Goal: Navigation & Orientation: Understand site structure

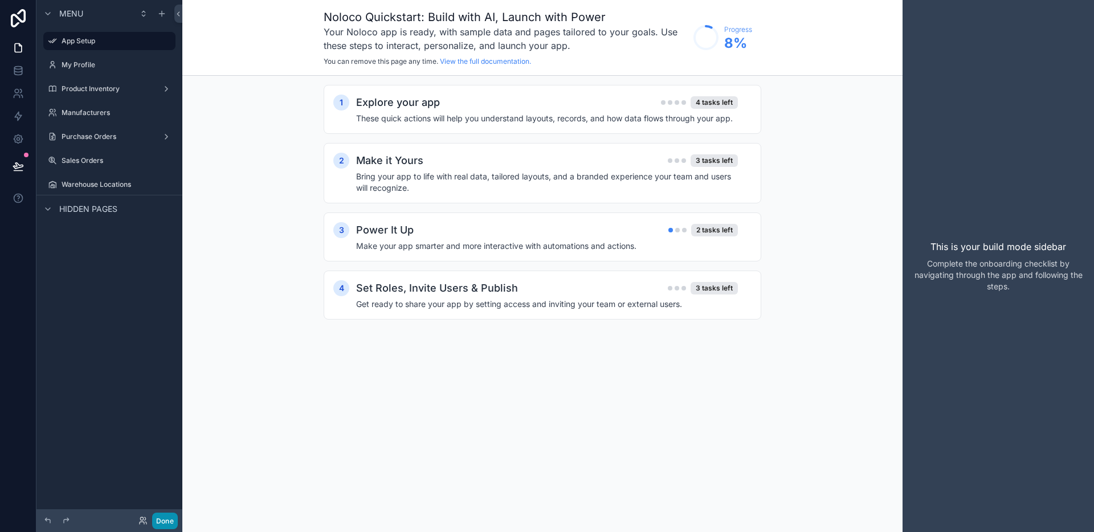
click at [166, 516] on button "Done" at bounding box center [165, 521] width 26 height 17
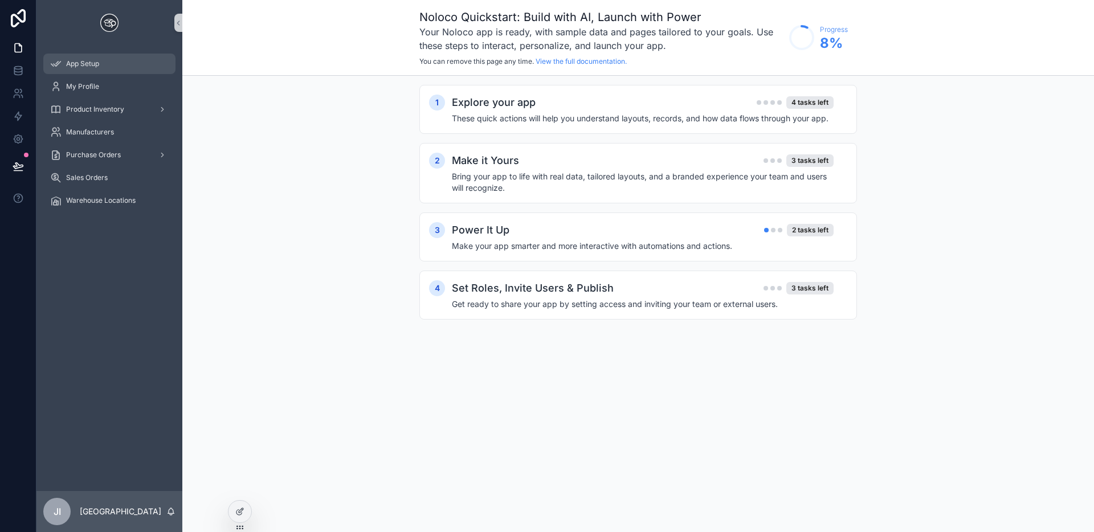
click at [116, 55] on div "App Setup" at bounding box center [109, 64] width 119 height 18
click at [109, 83] on div "My Profile" at bounding box center [109, 87] width 119 height 18
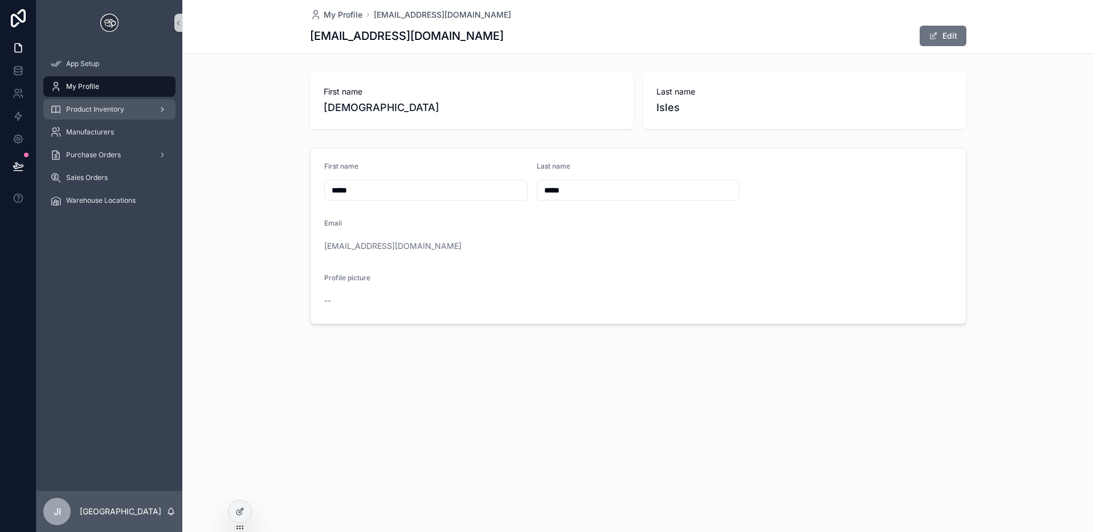
click at [123, 112] on span "Product Inventory" at bounding box center [95, 109] width 58 height 9
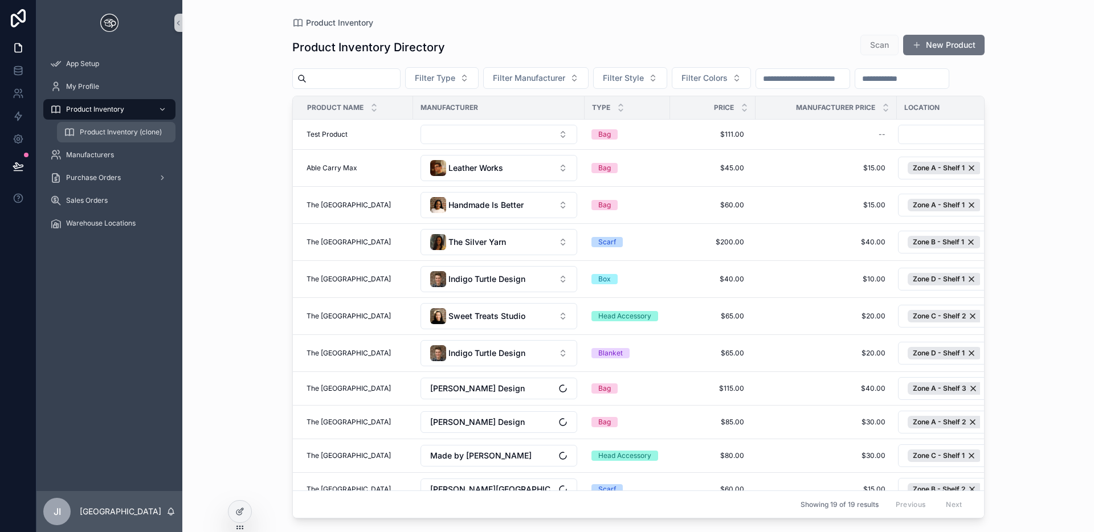
click at [129, 134] on span "Product Inventory (clone)" at bounding box center [121, 132] width 82 height 9
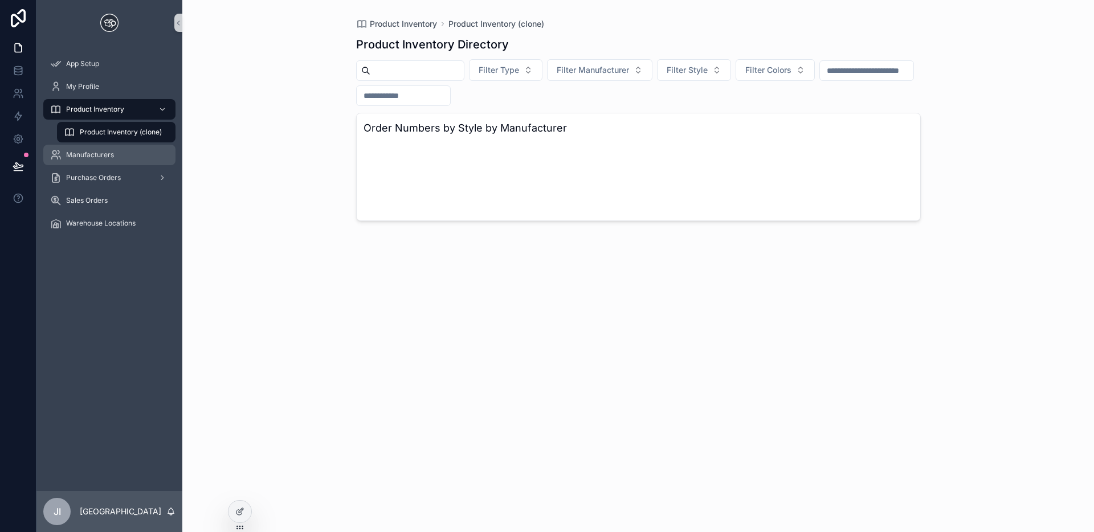
click at [127, 150] on div "Manufacturers" at bounding box center [109, 155] width 119 height 18
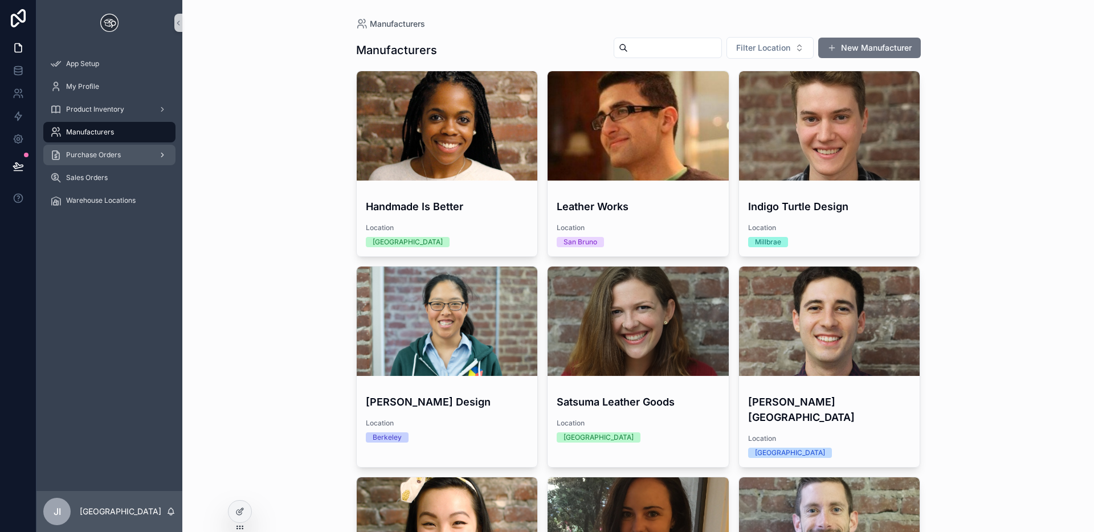
click at [127, 163] on div "Purchase Orders" at bounding box center [109, 155] width 119 height 18
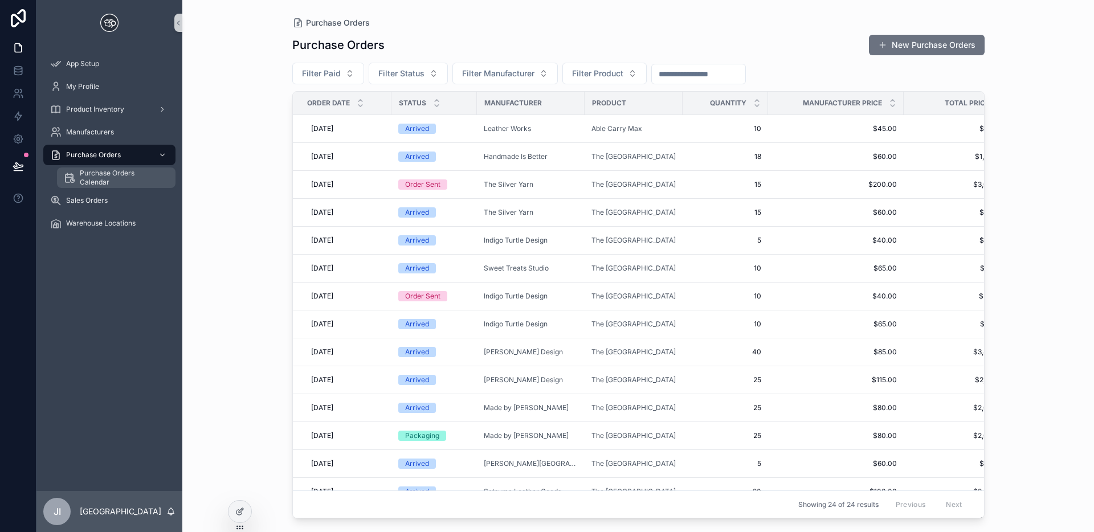
click at [122, 174] on span "Purchase Orders Calendar" at bounding box center [122, 178] width 84 height 18
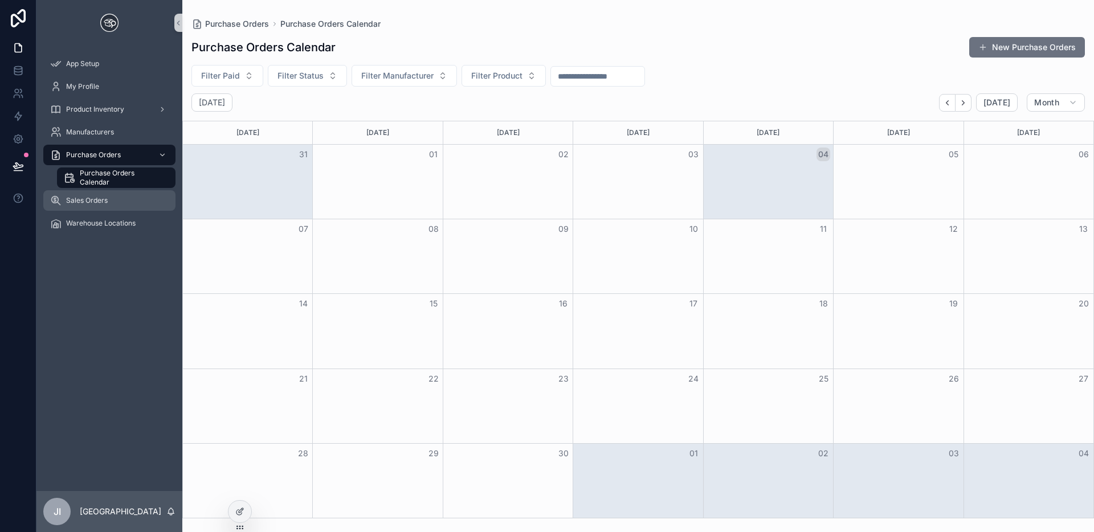
click at [115, 206] on div "Sales Orders" at bounding box center [109, 201] width 119 height 18
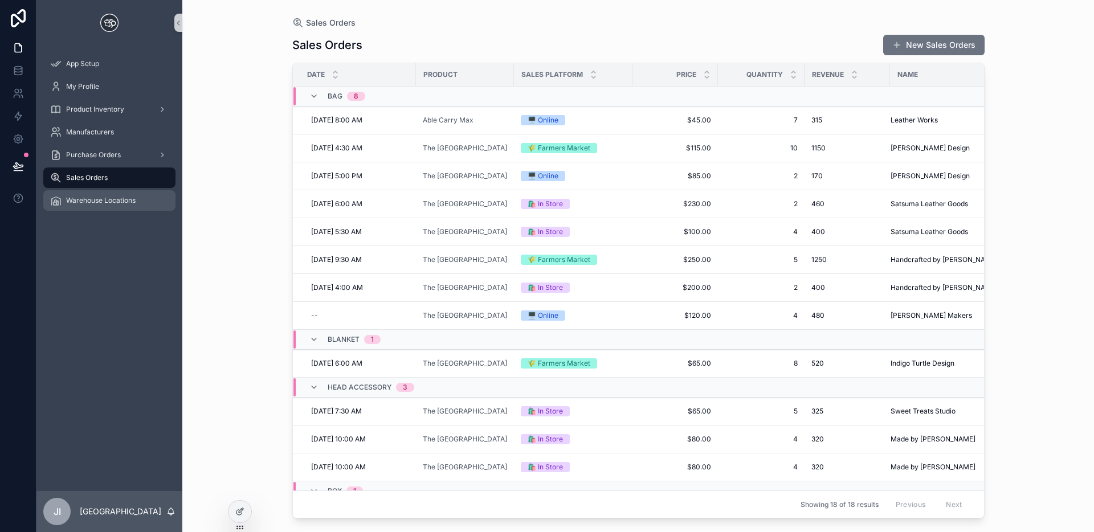
click at [115, 206] on div "Warehouse Locations" at bounding box center [109, 201] width 119 height 18
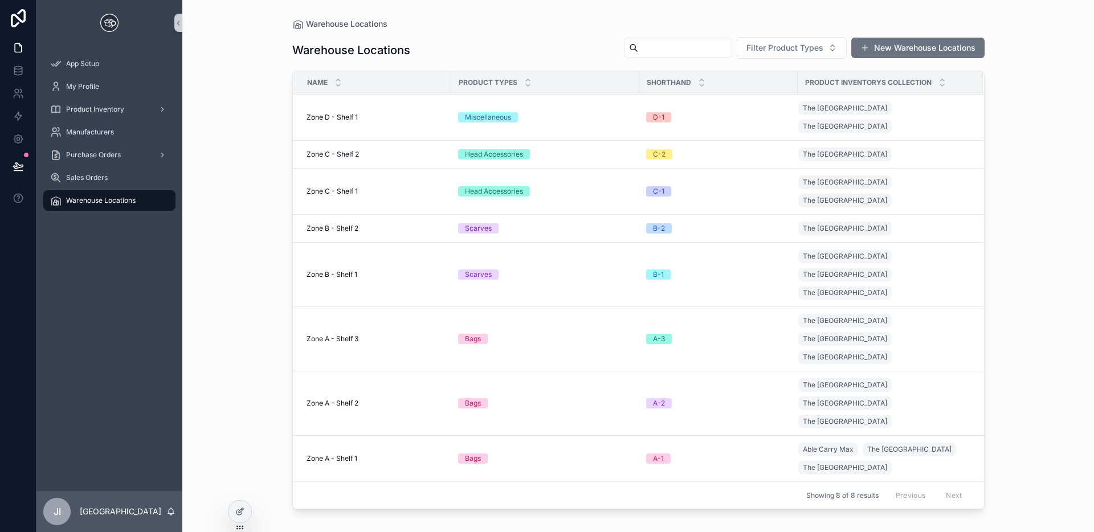
click at [25, 2] on link at bounding box center [18, 18] width 36 height 36
click at [17, 27] on link at bounding box center [18, 18] width 36 height 36
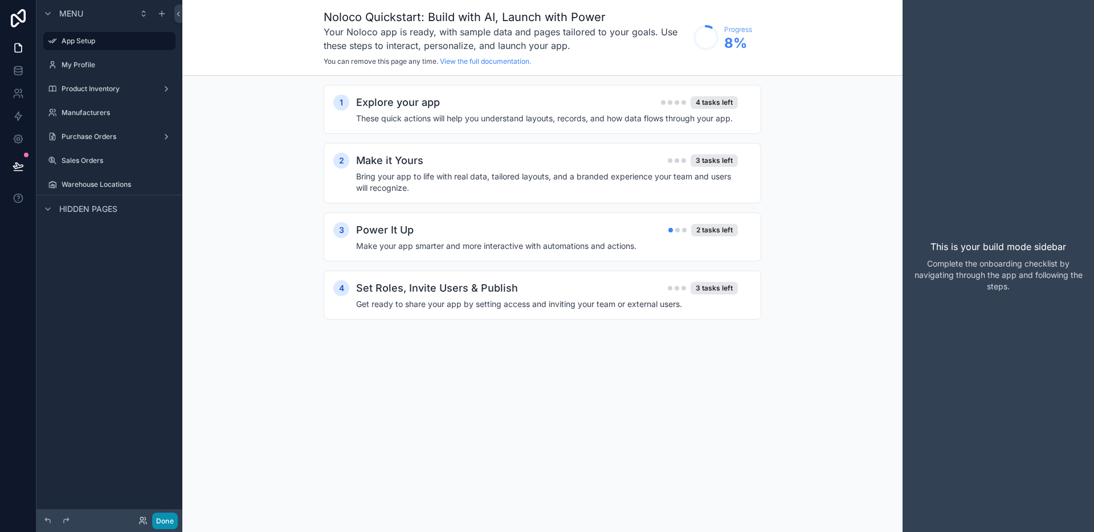
click at [172, 514] on button "Done" at bounding box center [165, 521] width 26 height 17
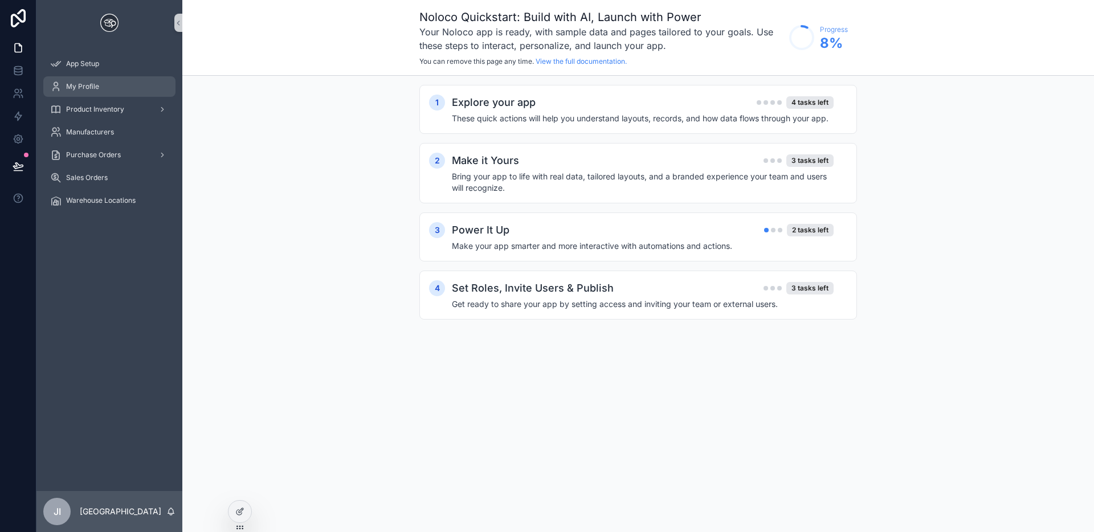
click at [88, 84] on span "My Profile" at bounding box center [82, 86] width 33 height 9
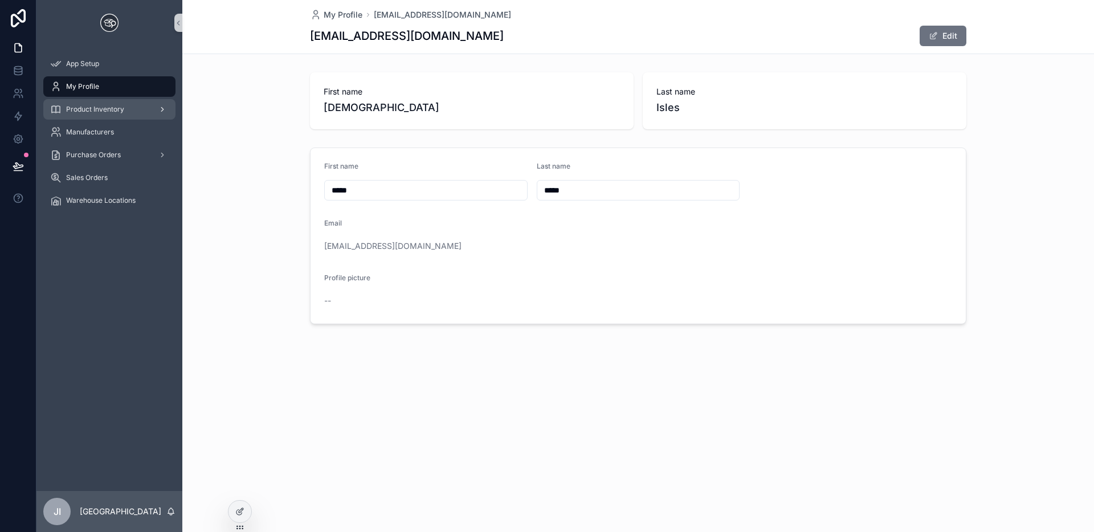
click at [74, 113] on span "Product Inventory" at bounding box center [95, 109] width 58 height 9
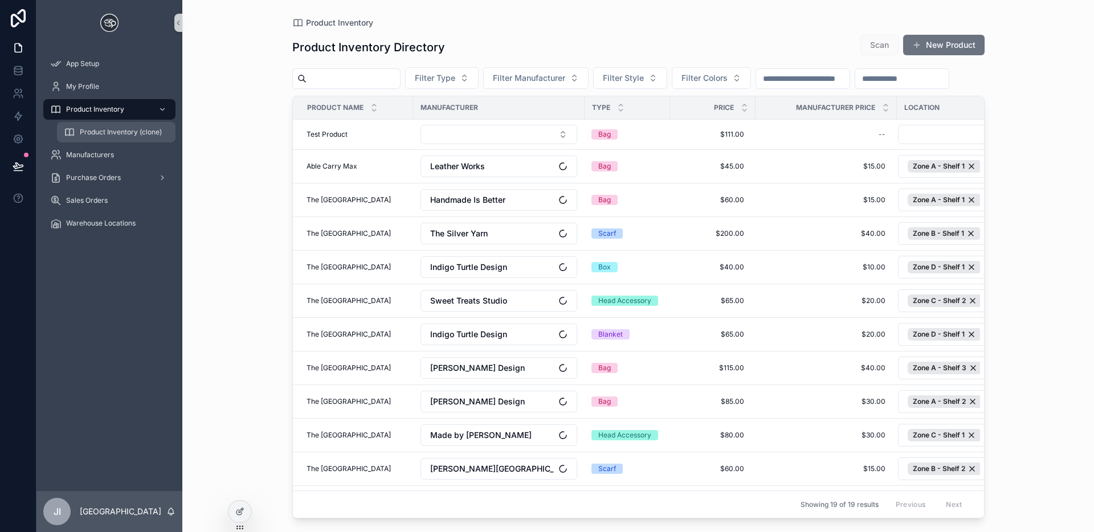
click at [107, 140] on div "Product Inventory (clone)" at bounding box center [116, 132] width 105 height 18
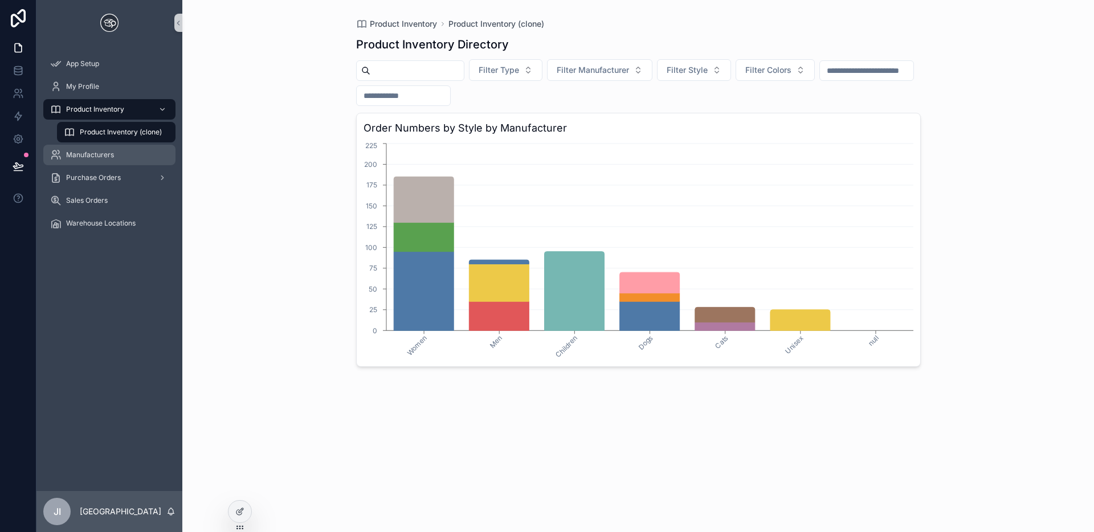
click at [126, 160] on div "Manufacturers" at bounding box center [109, 155] width 119 height 18
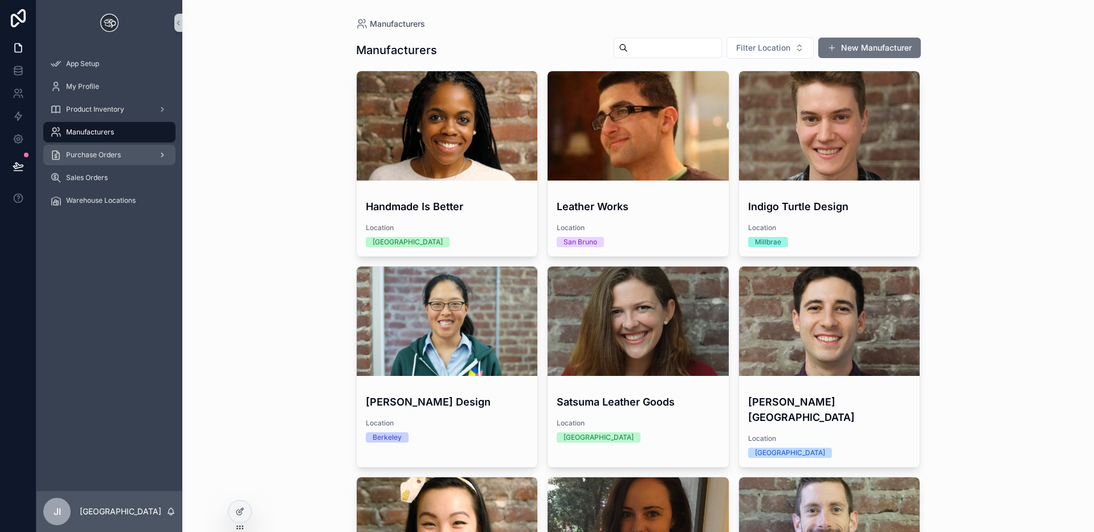
click at [147, 161] on div "Purchase Orders" at bounding box center [109, 155] width 119 height 18
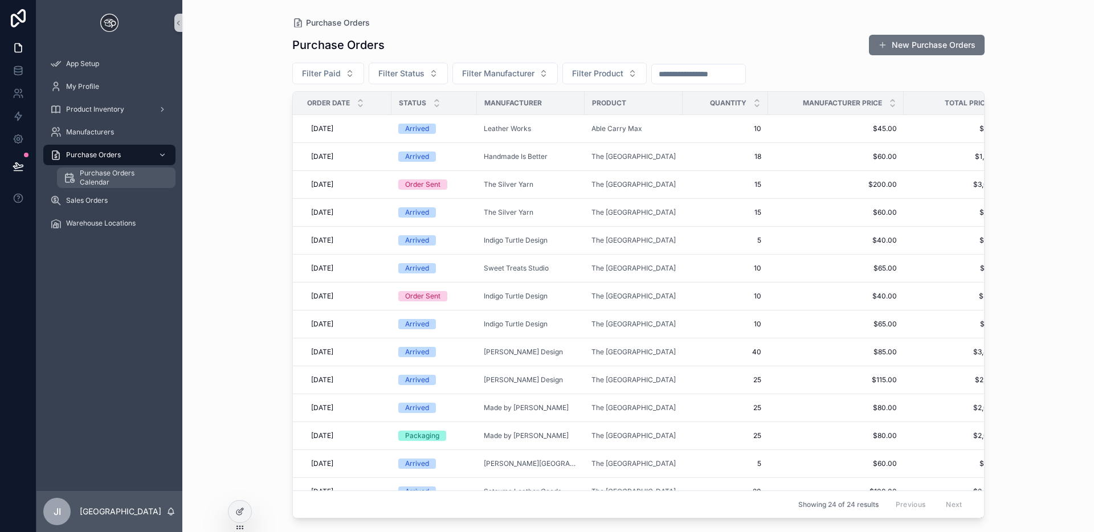
click at [152, 171] on span "Purchase Orders Calendar" at bounding box center [122, 178] width 84 height 18
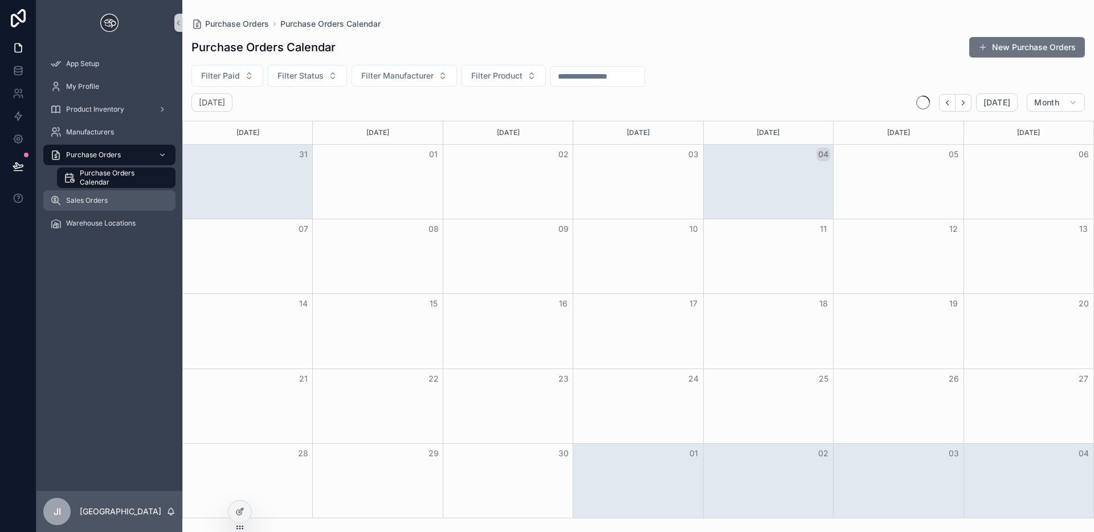
click at [136, 204] on div "Sales Orders" at bounding box center [109, 201] width 119 height 18
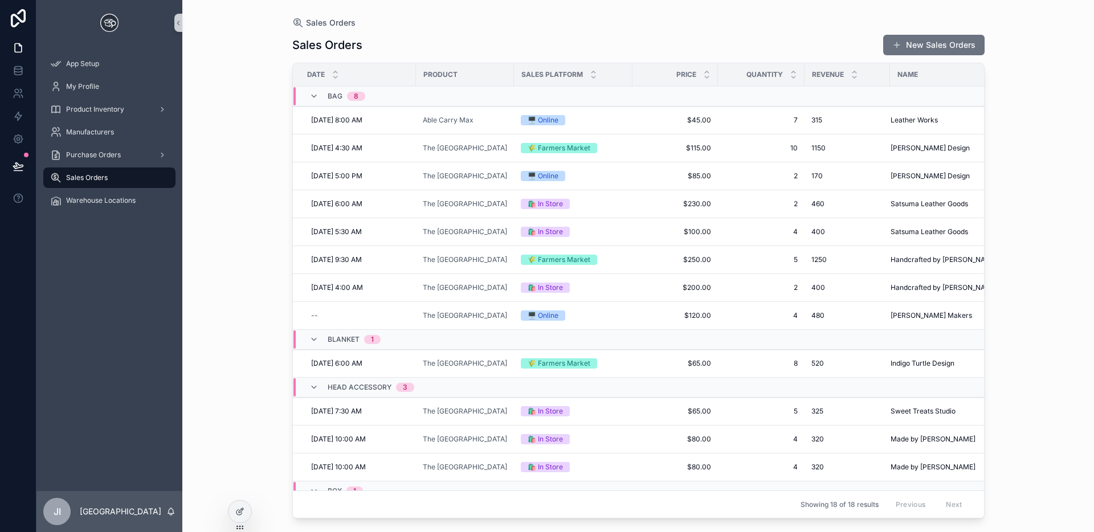
click at [132, 218] on div "App Setup My Profile Product Inventory Manufacturers Purchase Orders Sales Orde…" at bounding box center [109, 136] width 146 height 180
click at [133, 207] on div "Warehouse Locations" at bounding box center [109, 201] width 119 height 18
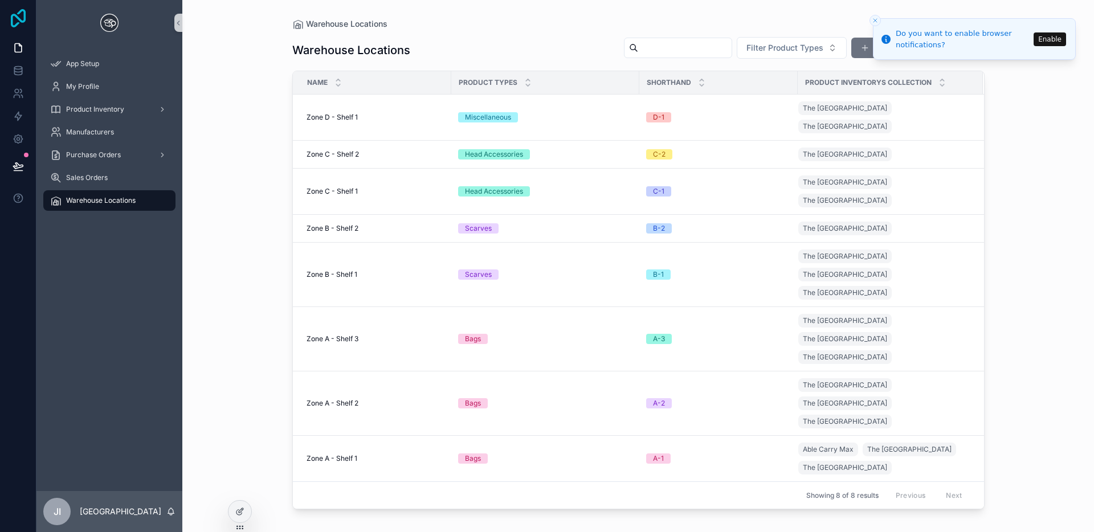
click at [27, 21] on icon at bounding box center [18, 18] width 23 height 18
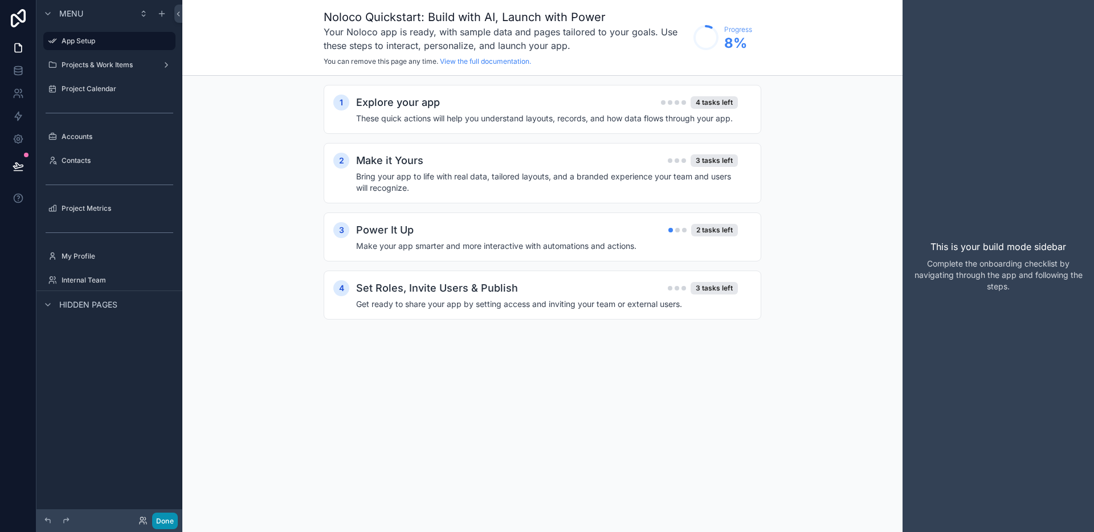
click at [172, 527] on button "Done" at bounding box center [165, 521] width 26 height 17
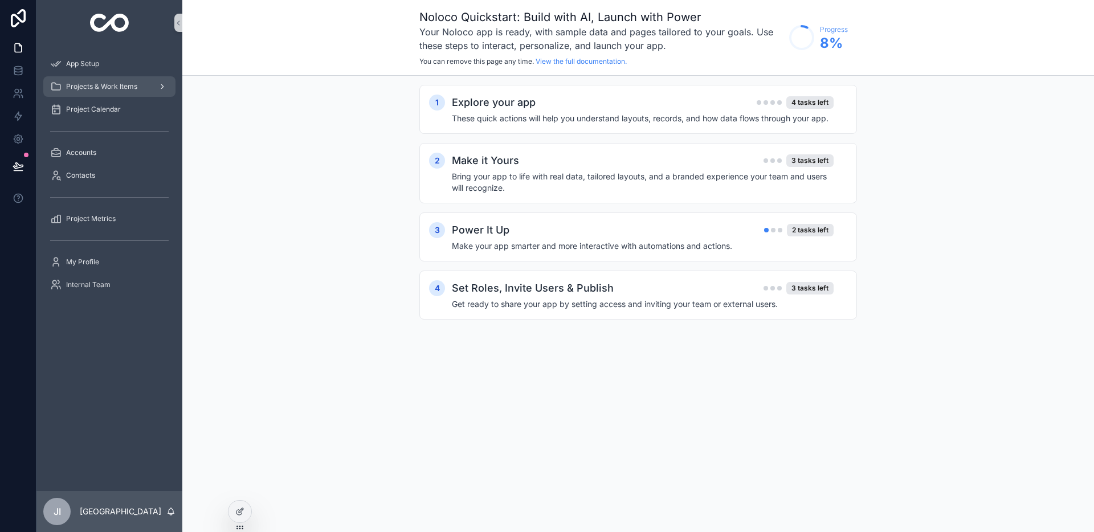
click at [105, 96] on link "Projects & Work Items" at bounding box center [109, 86] width 132 height 21
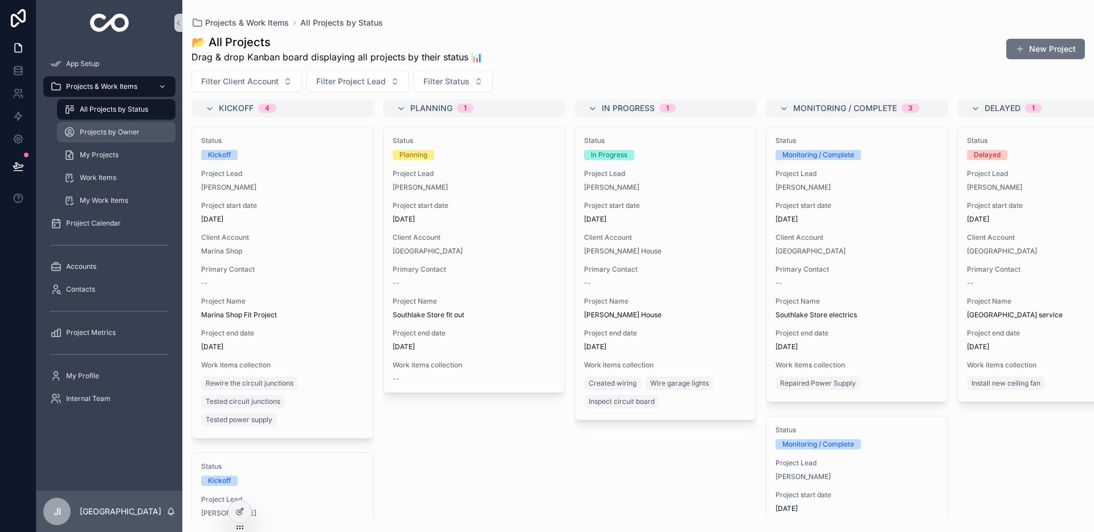
click at [106, 135] on span "Projects by Owner" at bounding box center [110, 132] width 60 height 9
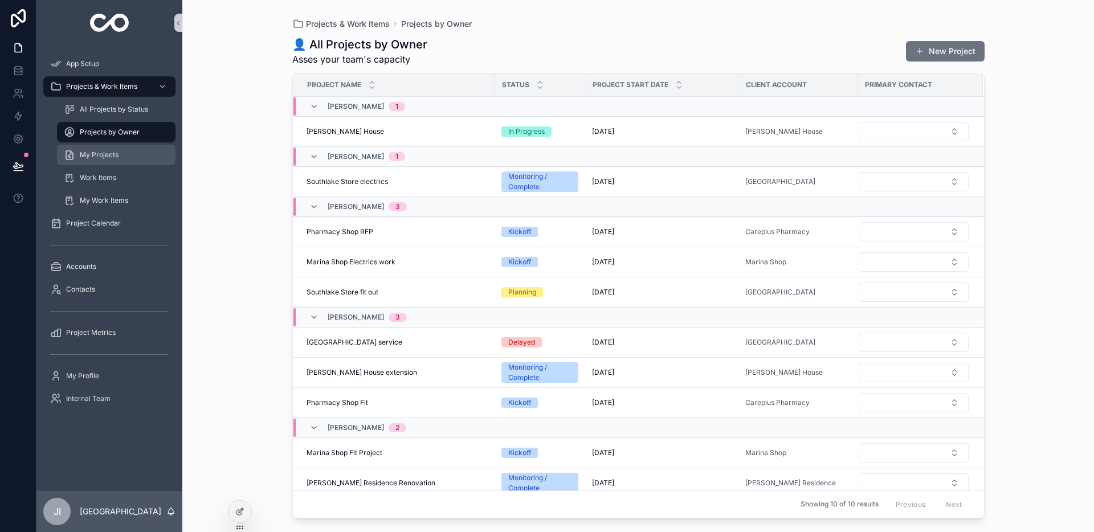
click at [112, 146] on div "My Projects" at bounding box center [116, 155] width 105 height 18
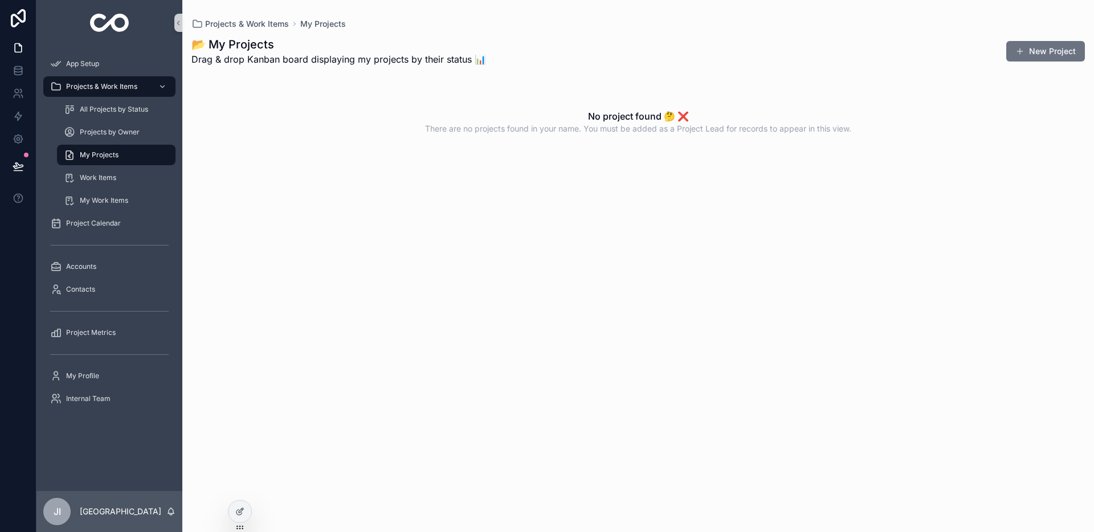
click at [112, 162] on div "My Projects" at bounding box center [116, 155] width 105 height 18
click at [114, 173] on span "Work Items" at bounding box center [98, 177] width 36 height 9
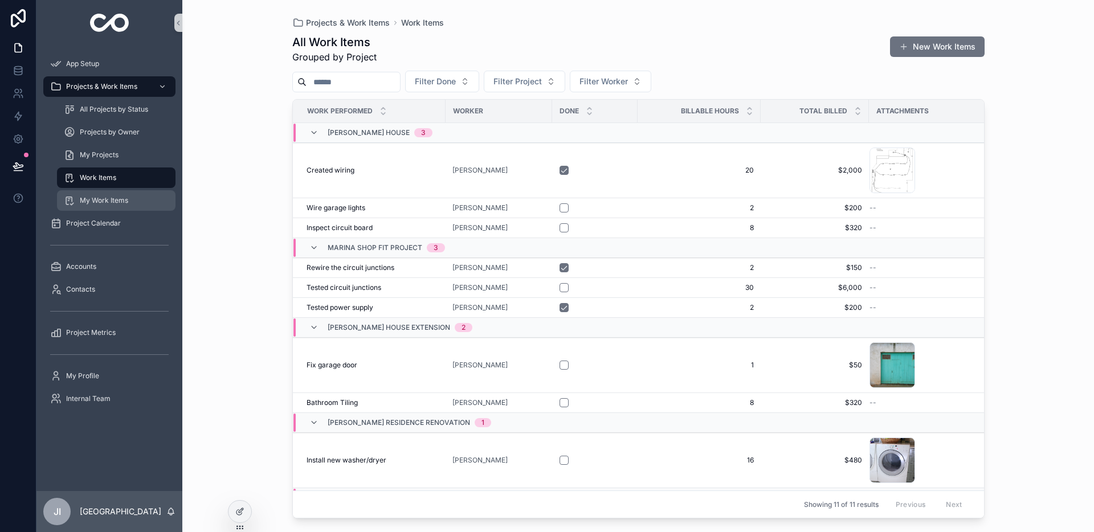
click at [114, 192] on div "My Work Items" at bounding box center [116, 201] width 105 height 18
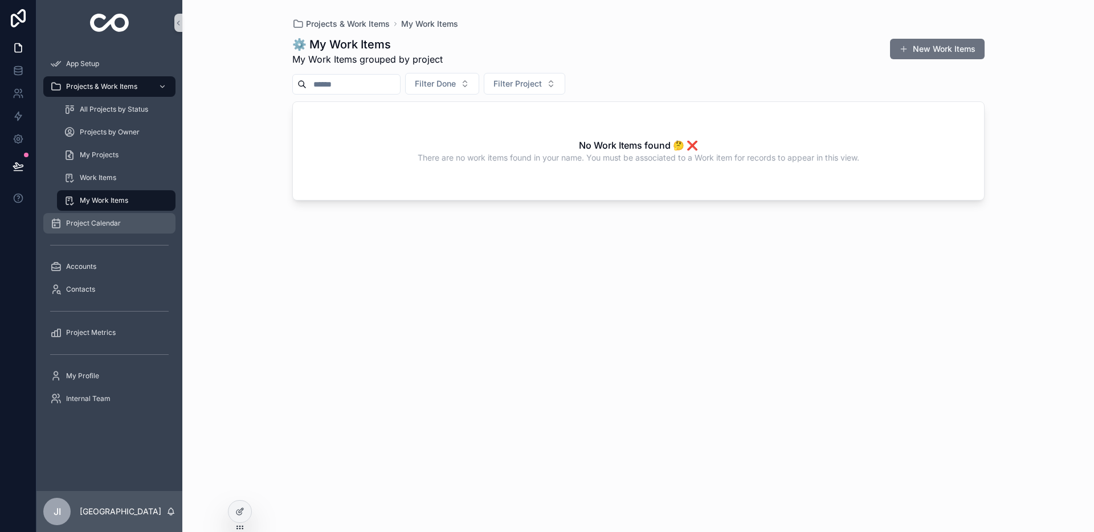
click at [109, 216] on div "Project Calendar" at bounding box center [109, 223] width 119 height 18
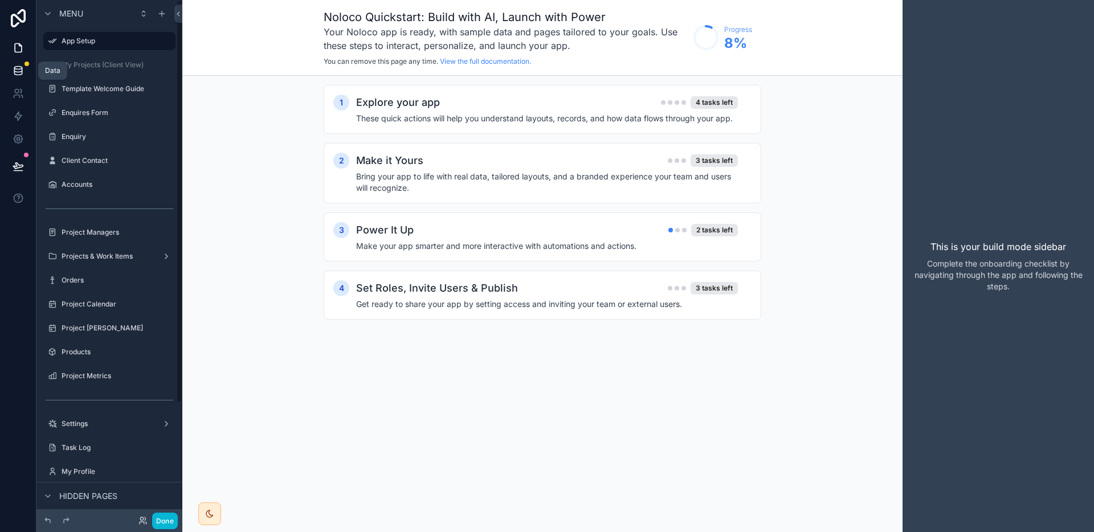
click at [14, 68] on icon at bounding box center [17, 70] width 7 height 5
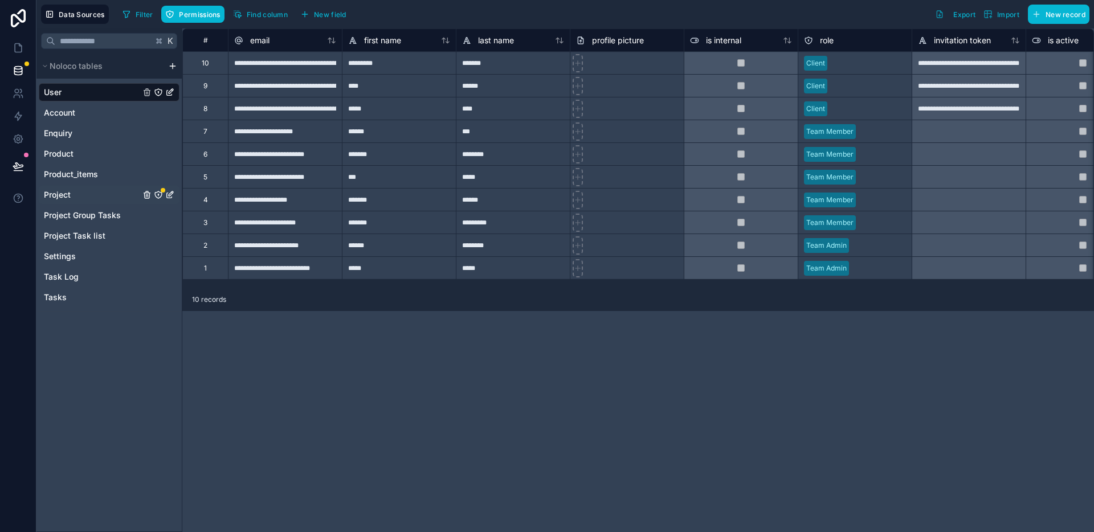
click at [119, 200] on link "Project" at bounding box center [92, 194] width 96 height 11
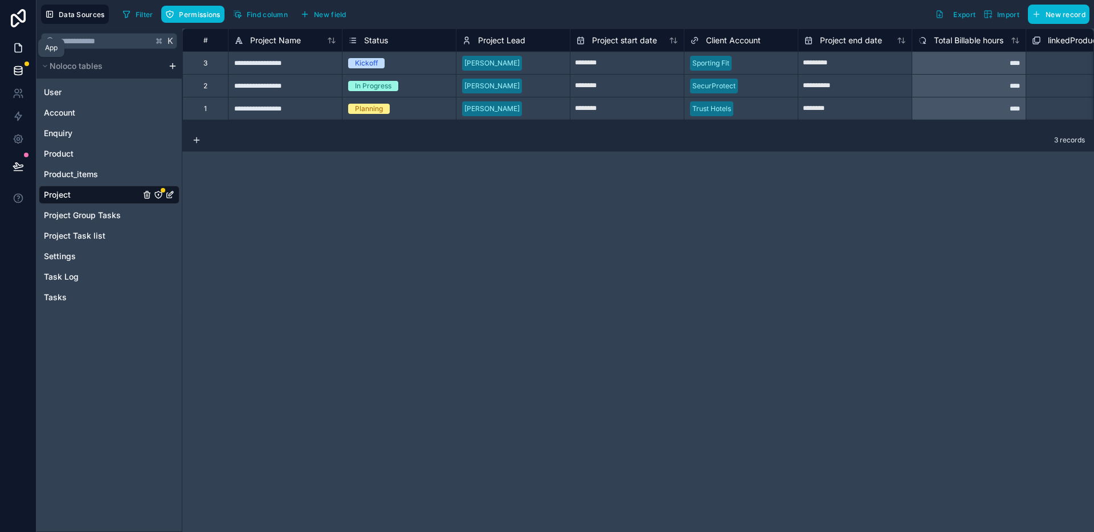
click at [15, 53] on icon at bounding box center [18, 47] width 11 height 11
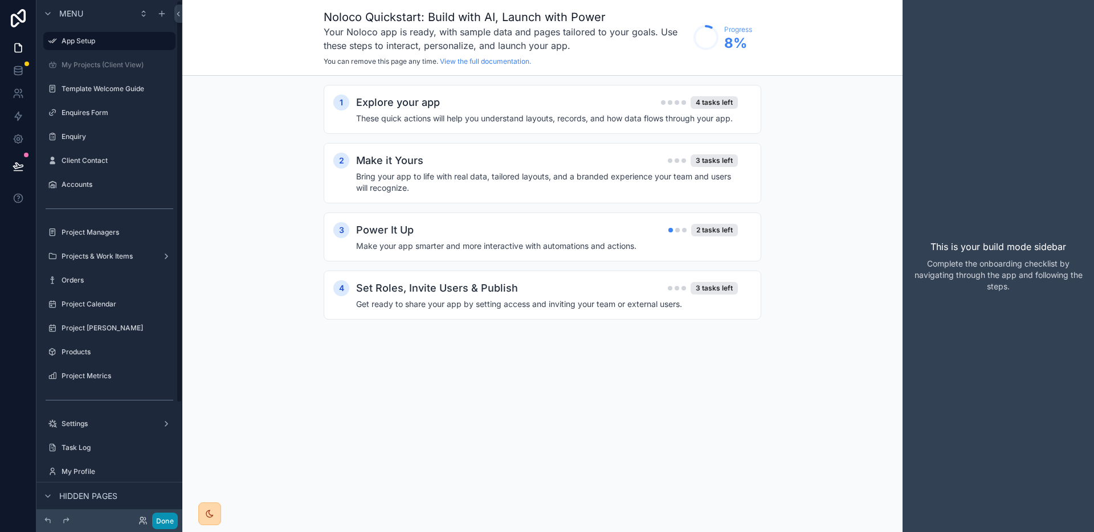
drag, startPoint x: 164, startPoint y: 523, endPoint x: 205, endPoint y: 504, distance: 45.1
click at [164, 523] on button "Done" at bounding box center [165, 521] width 26 height 17
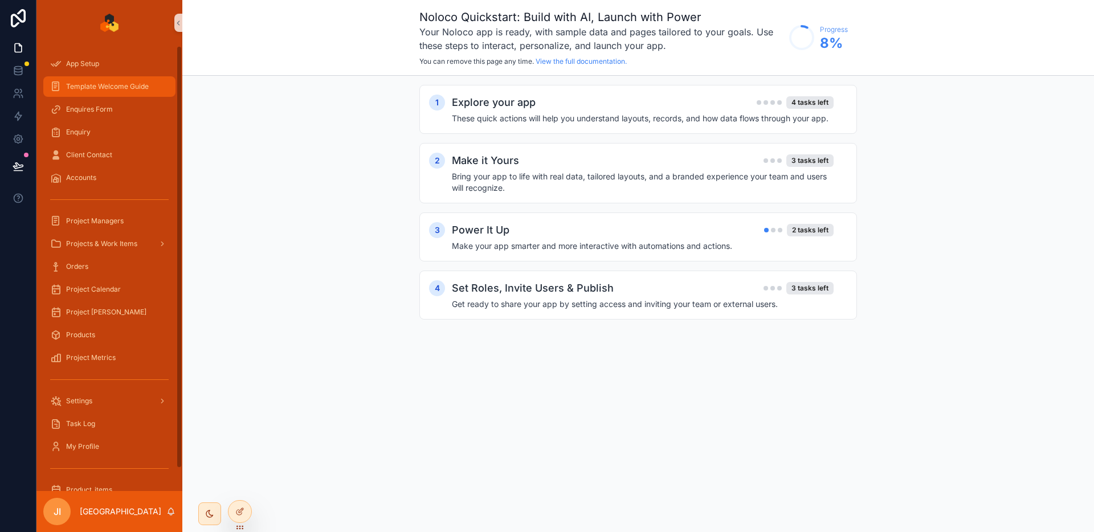
click at [131, 88] on span "Template Welcome Guide" at bounding box center [107, 86] width 83 height 9
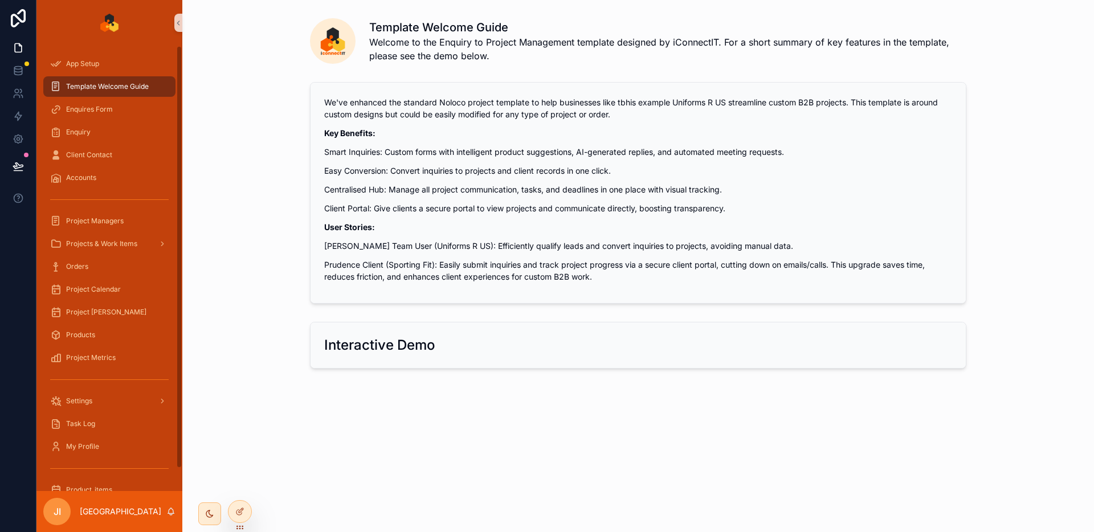
click at [432, 341] on h2 "Interactive Demo" at bounding box center [379, 345] width 111 height 18
click at [10, 67] on link at bounding box center [18, 70] width 36 height 23
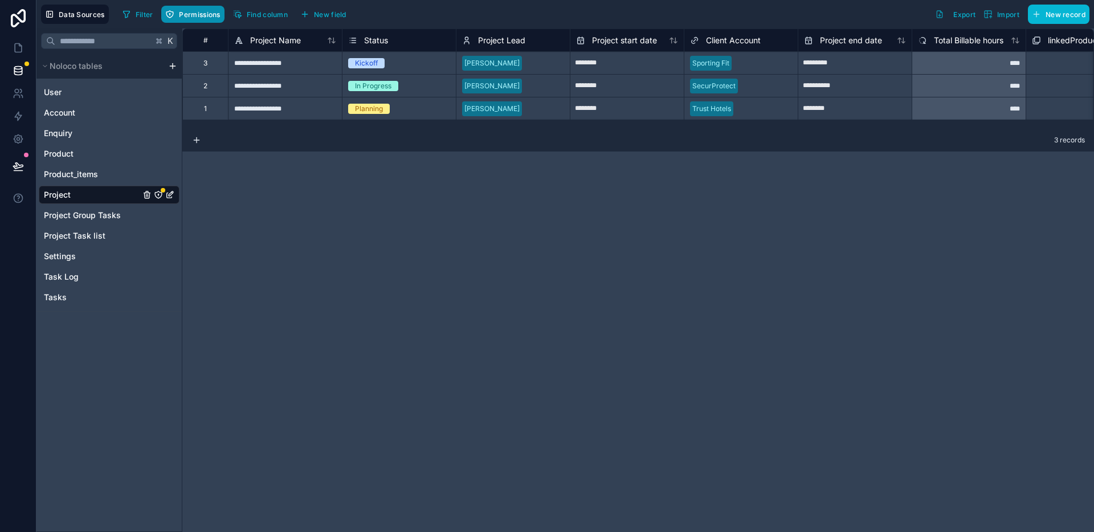
click at [195, 20] on button "Permissions" at bounding box center [192, 14] width 63 height 17
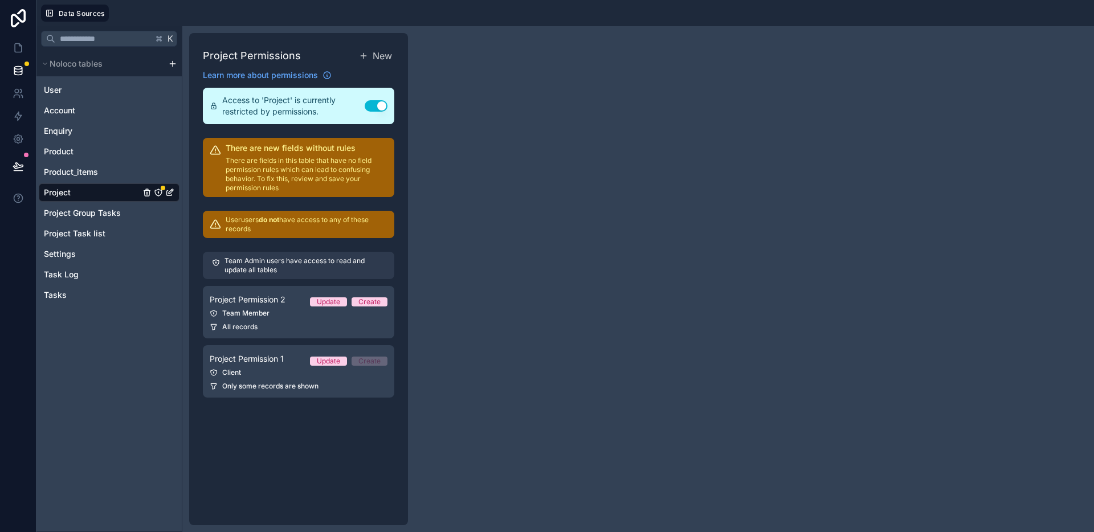
click at [368, 105] on button "Use setting" at bounding box center [376, 105] width 23 height 11
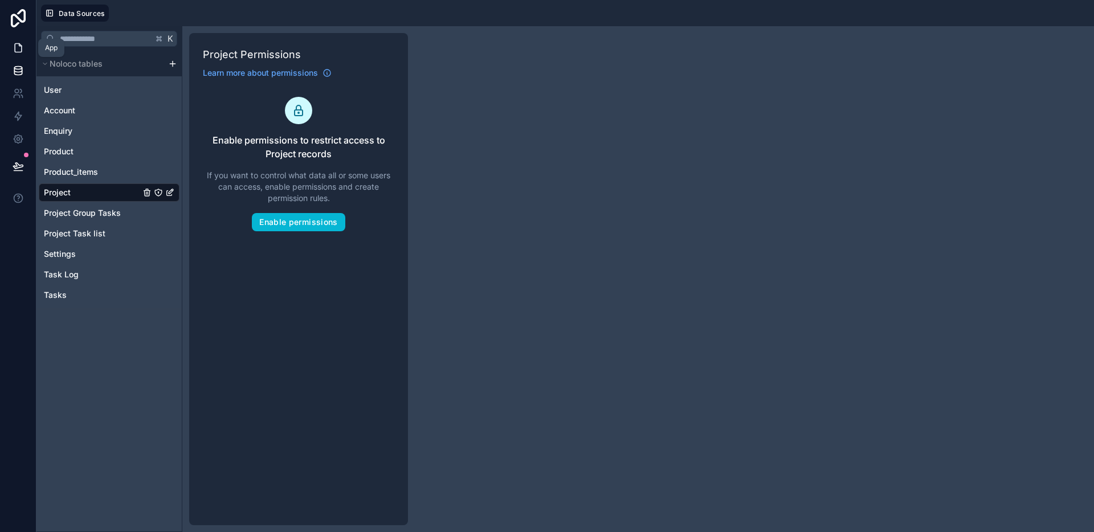
click at [27, 54] on link at bounding box center [18, 47] width 36 height 23
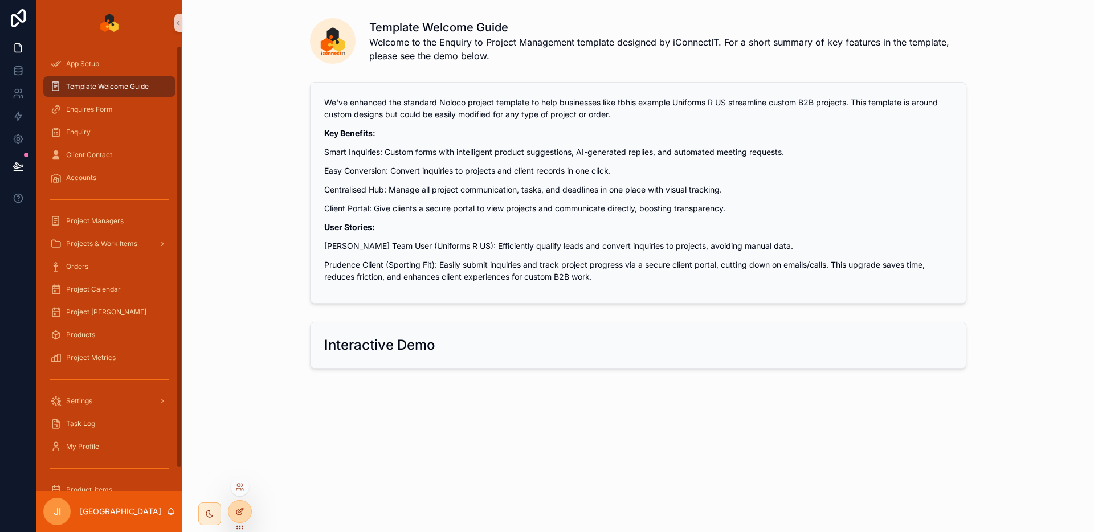
click at [234, 508] on div at bounding box center [240, 512] width 23 height 22
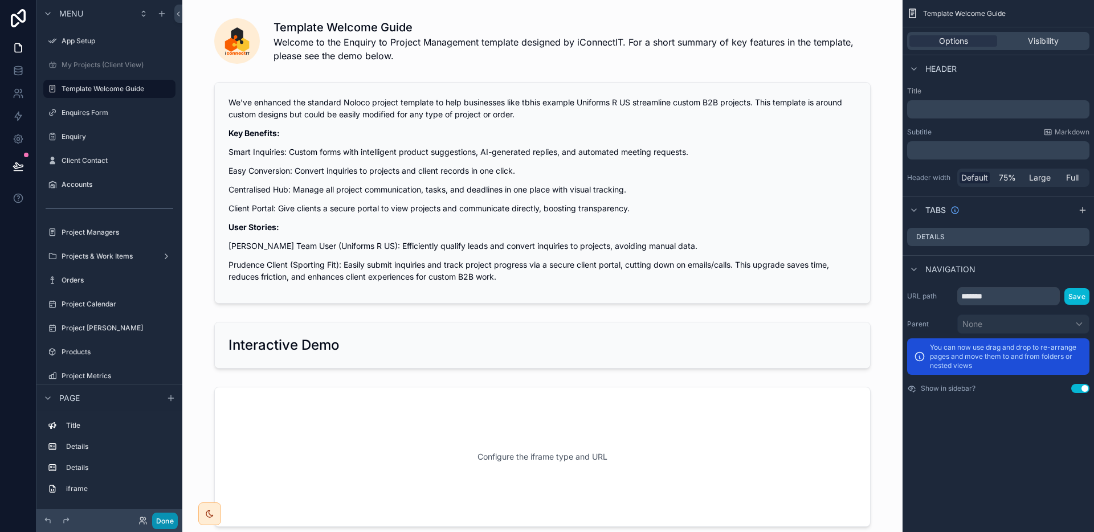
click at [171, 515] on button "Done" at bounding box center [165, 521] width 26 height 17
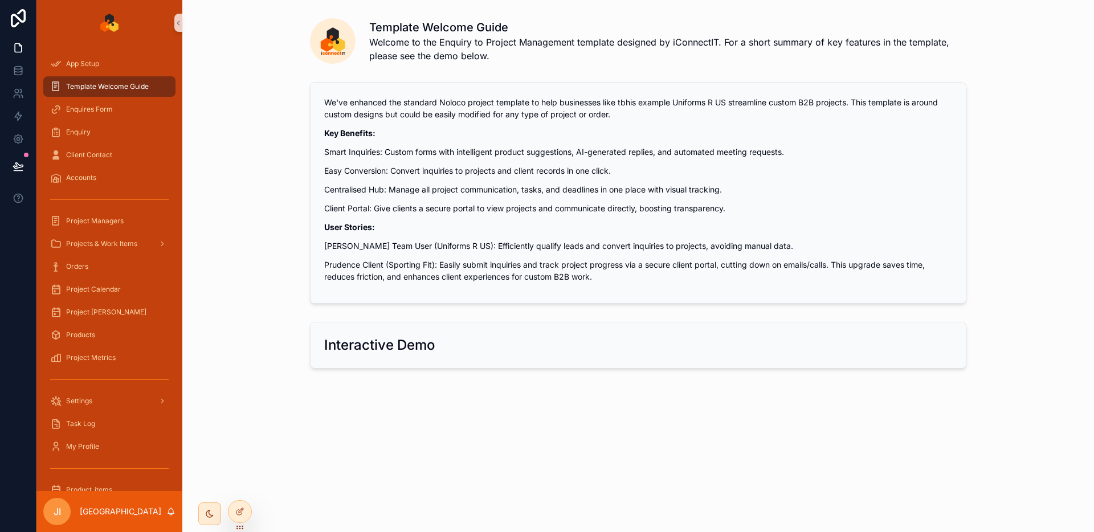
click at [432, 352] on h2 "Interactive Demo" at bounding box center [379, 345] width 111 height 18
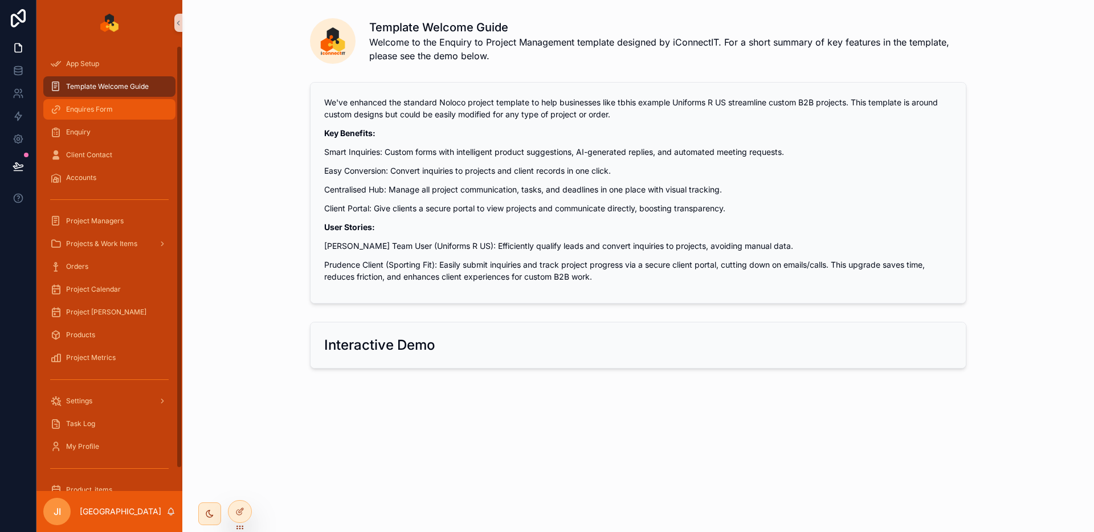
click at [118, 112] on div "Enquires Form" at bounding box center [109, 109] width 119 height 18
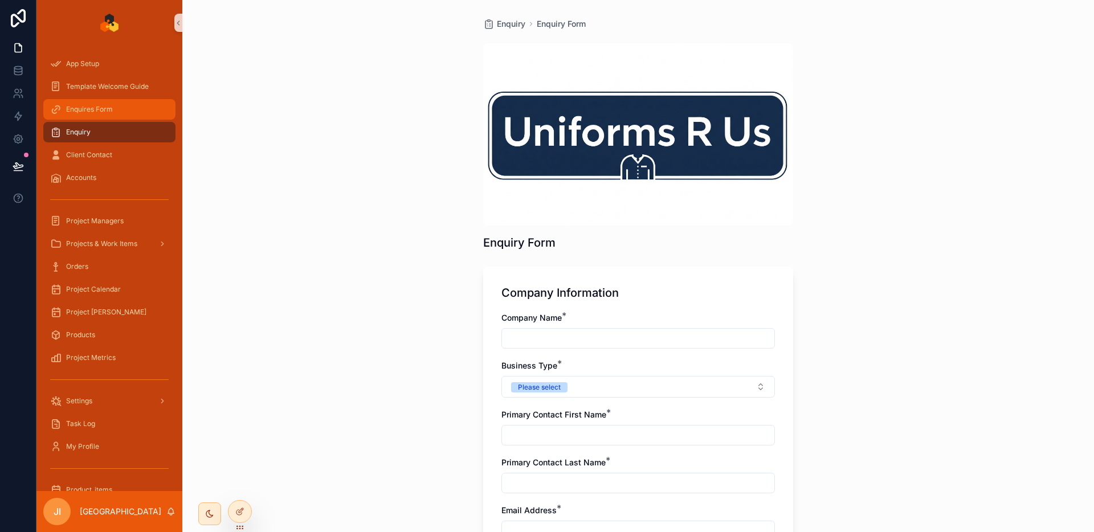
click at [118, 113] on div "Enquires Form" at bounding box center [109, 109] width 119 height 18
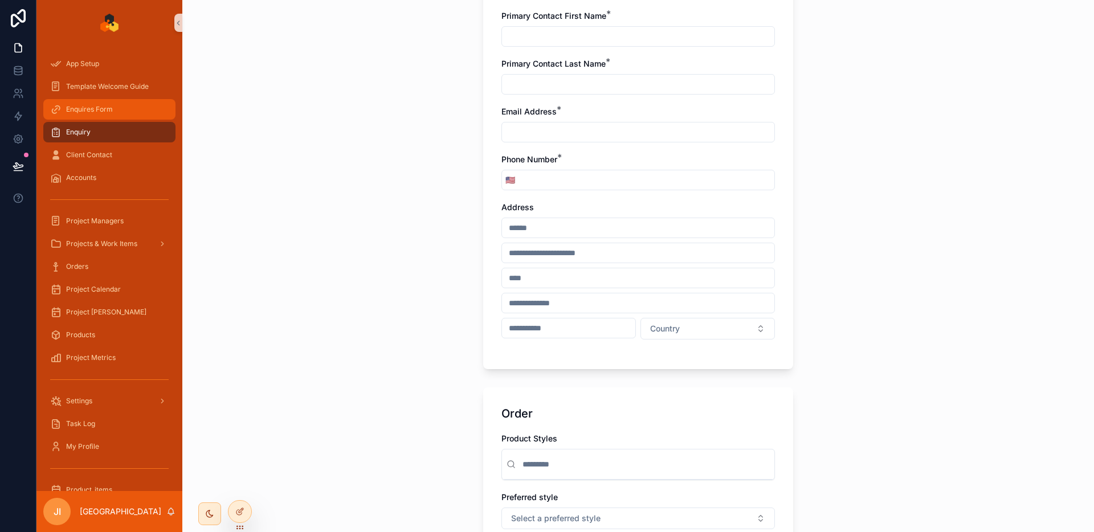
scroll to position [489, 0]
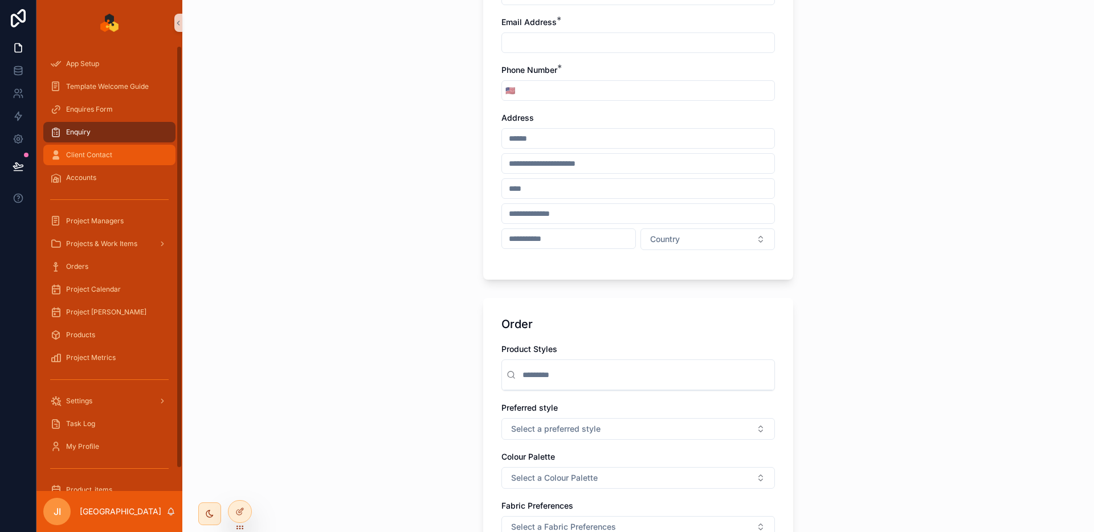
click at [100, 162] on div "Client Contact" at bounding box center [109, 155] width 119 height 18
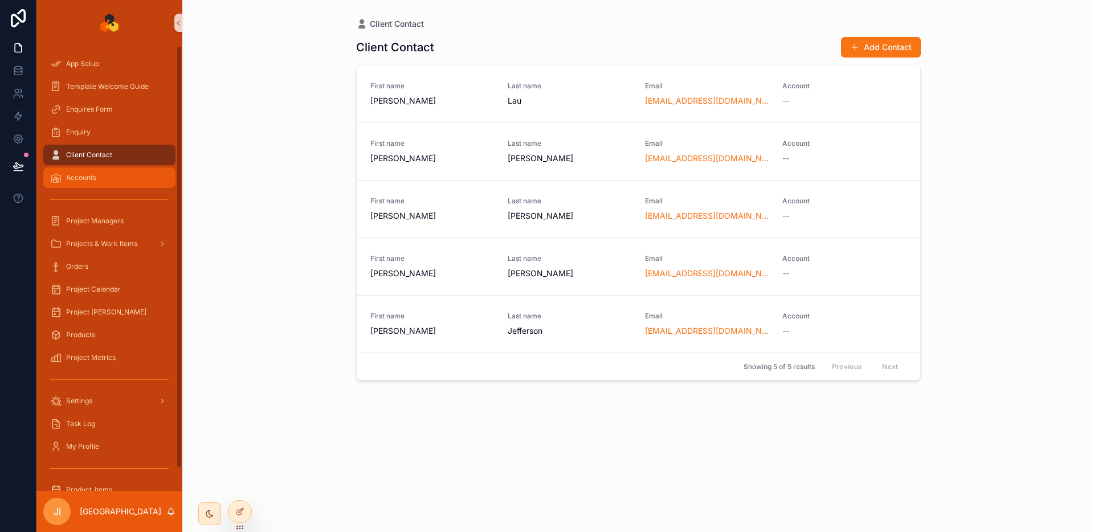
click at [80, 179] on span "Accounts" at bounding box center [81, 177] width 30 height 9
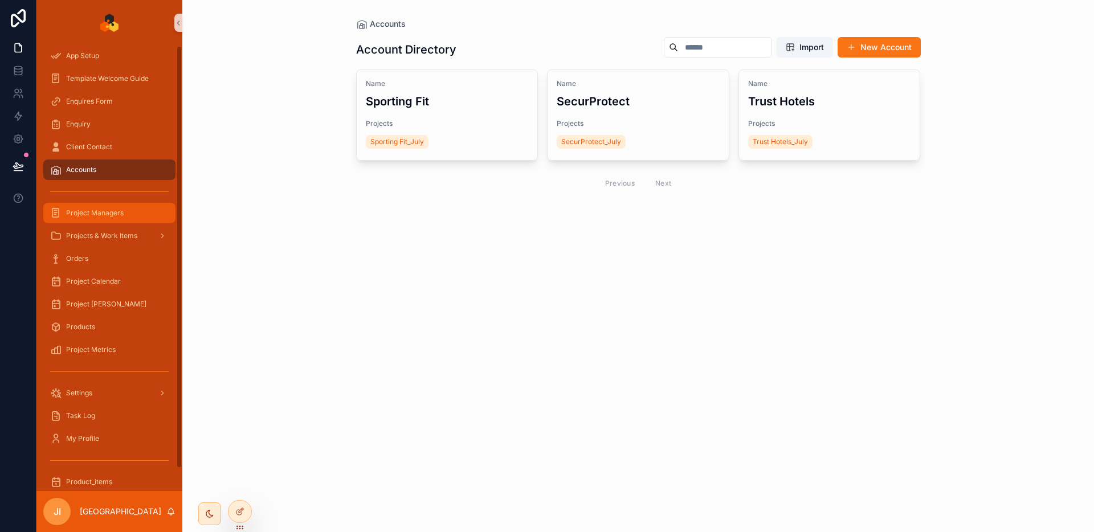
scroll to position [24, 0]
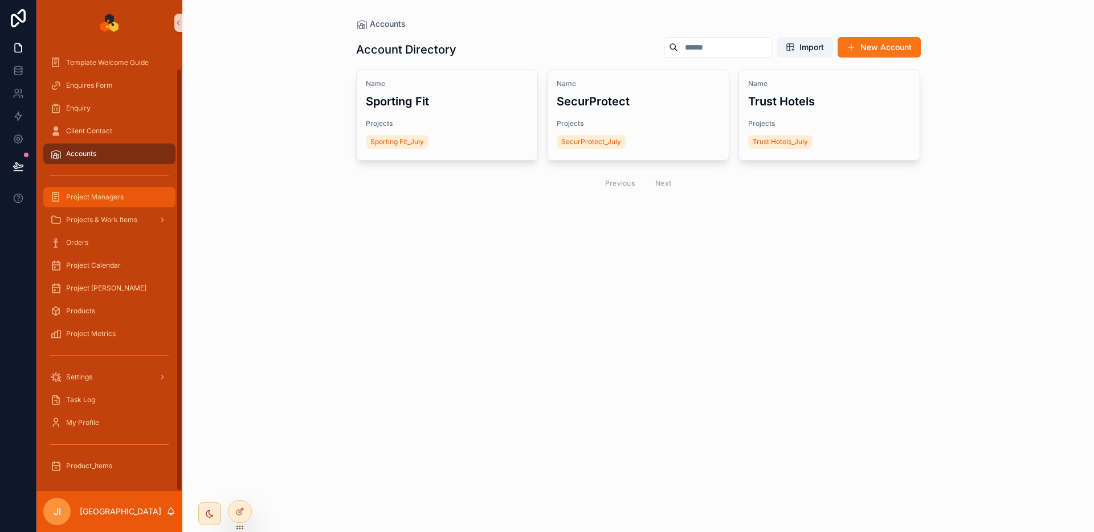
click at [143, 193] on div "Project Managers" at bounding box center [109, 197] width 119 height 18
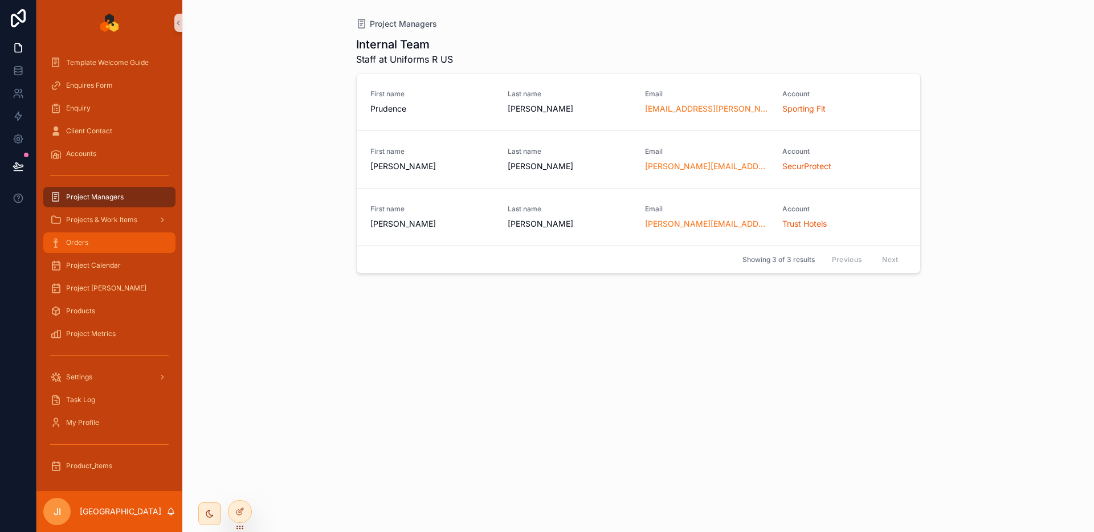
click at [115, 235] on div "Orders" at bounding box center [109, 243] width 119 height 18
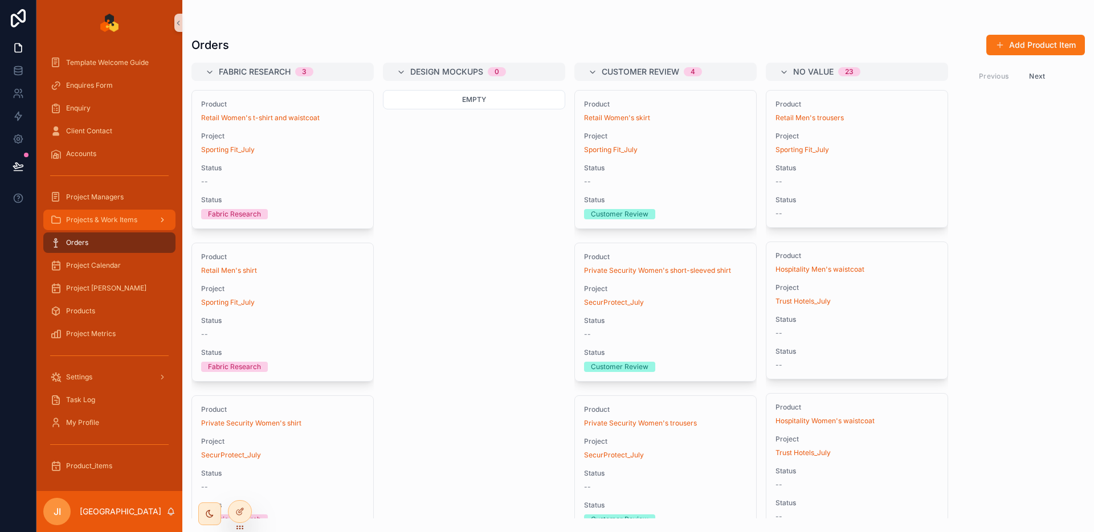
click at [117, 227] on div "Projects & Work Items" at bounding box center [109, 220] width 119 height 18
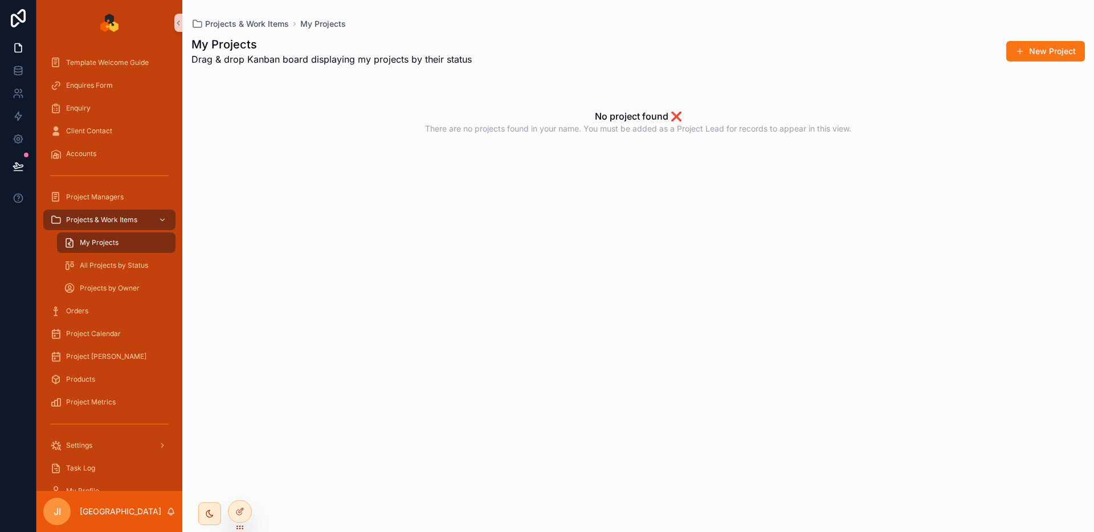
click at [113, 251] on div "My Projects" at bounding box center [116, 243] width 105 height 18
click at [120, 272] on div "All Projects by Status" at bounding box center [116, 266] width 105 height 18
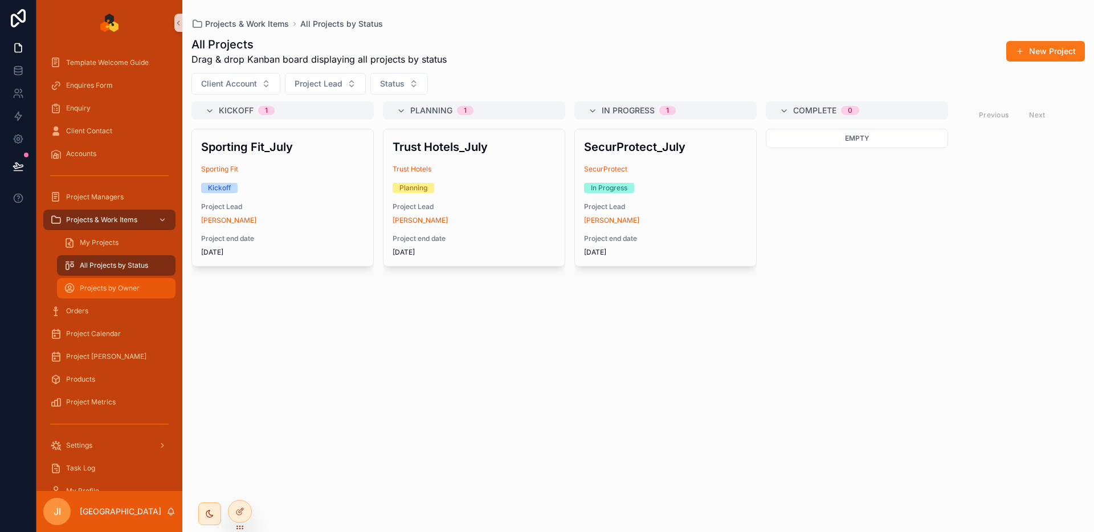
click at [119, 284] on span "Projects by Owner" at bounding box center [110, 288] width 60 height 9
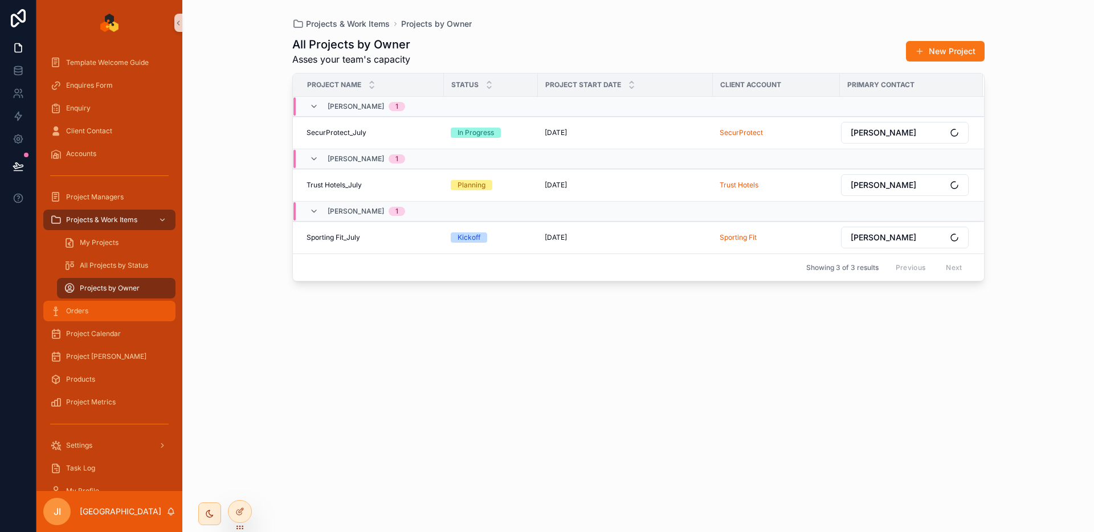
click at [97, 309] on div "Orders" at bounding box center [109, 311] width 119 height 18
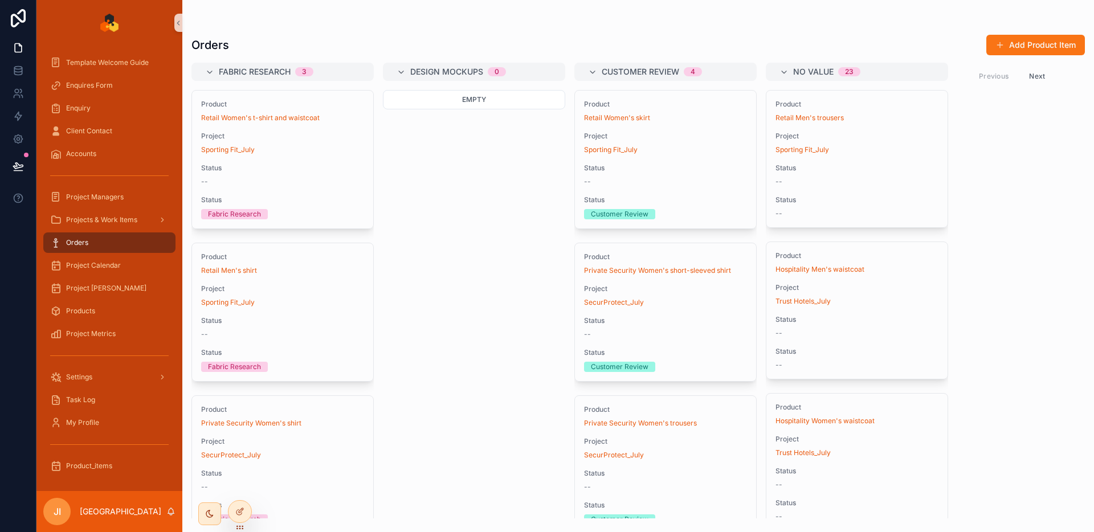
click at [113, 253] on link "Orders" at bounding box center [109, 243] width 132 height 21
click at [116, 271] on div "Project Calendar" at bounding box center [109, 266] width 119 height 18
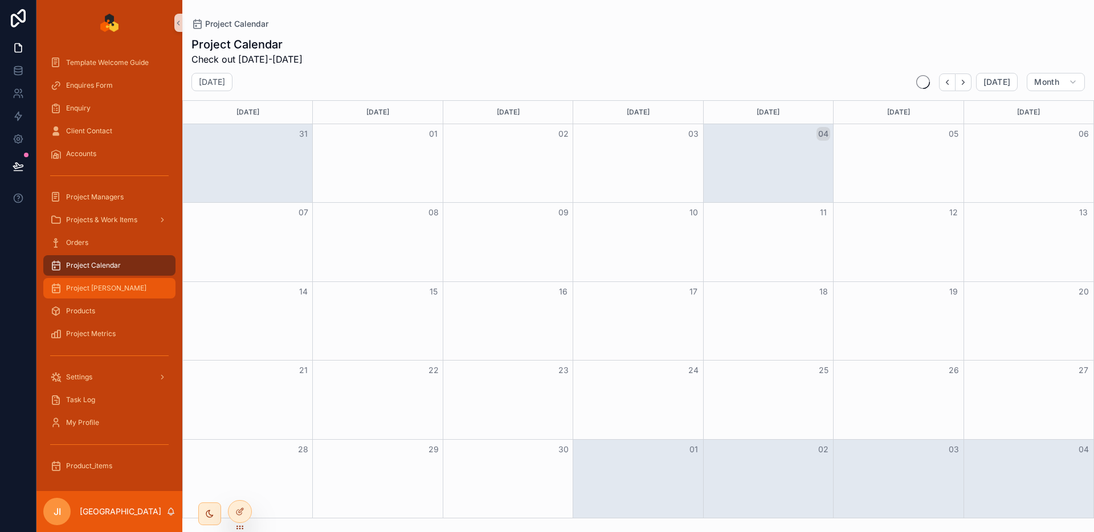
click at [107, 286] on div "Project Gant" at bounding box center [109, 288] width 119 height 18
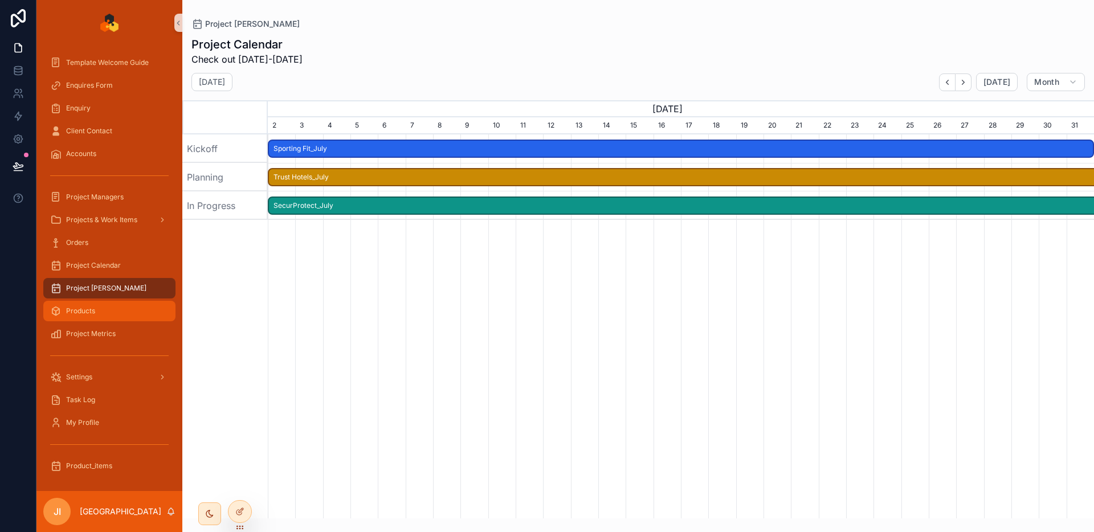
scroll to position [0, 827]
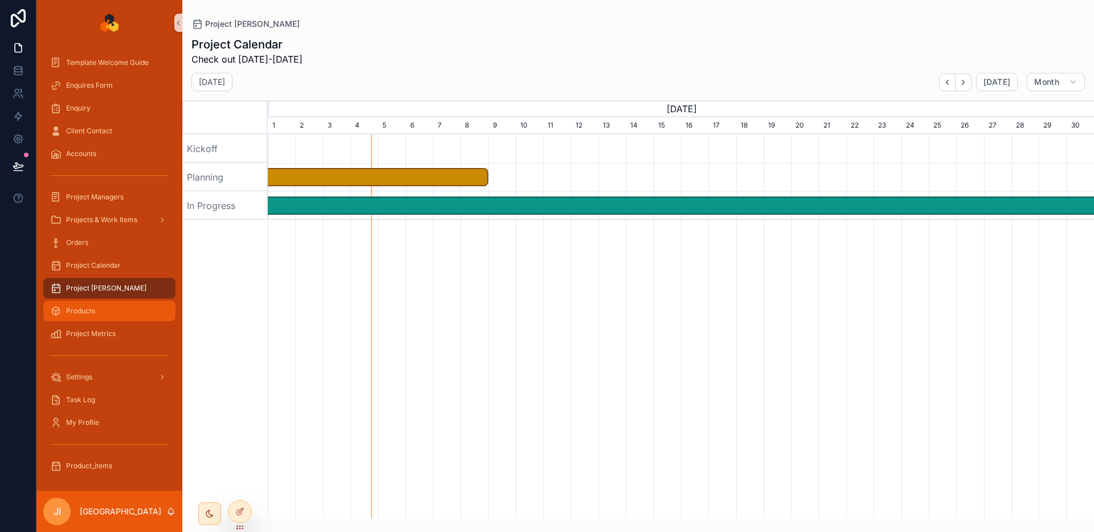
click at [105, 314] on div "Products" at bounding box center [109, 311] width 119 height 18
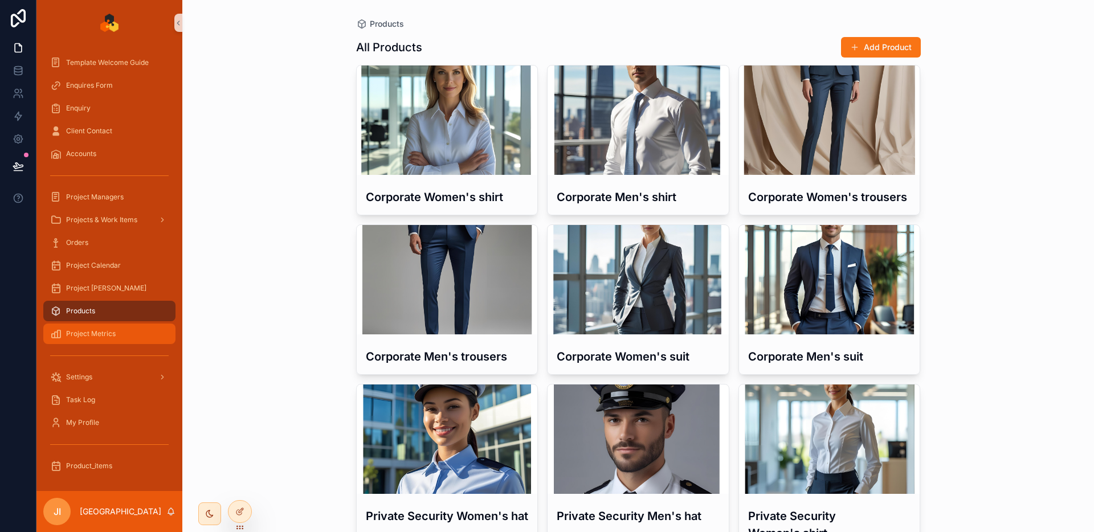
click at [104, 333] on span "Project Metrics" at bounding box center [91, 333] width 50 height 9
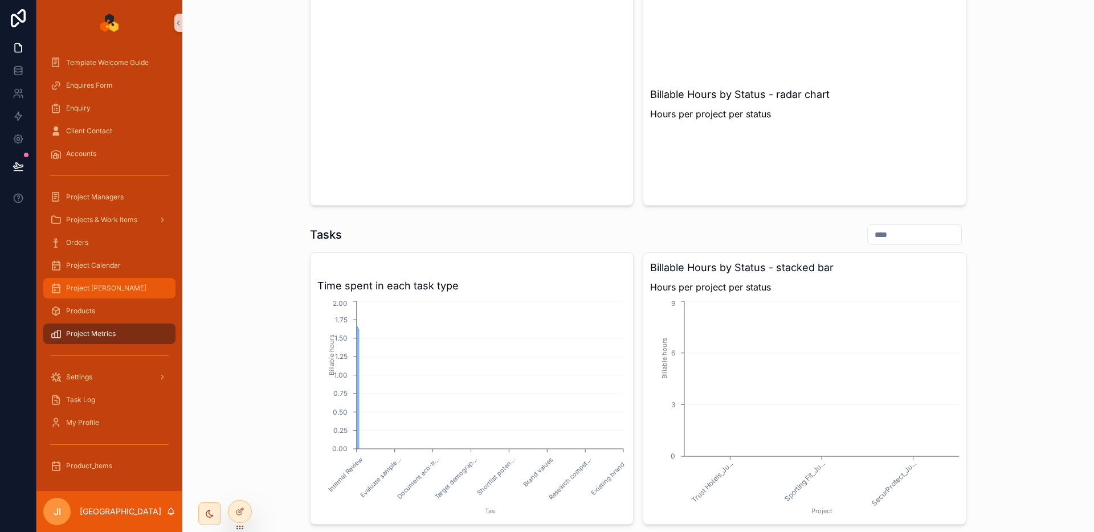
scroll to position [512, 0]
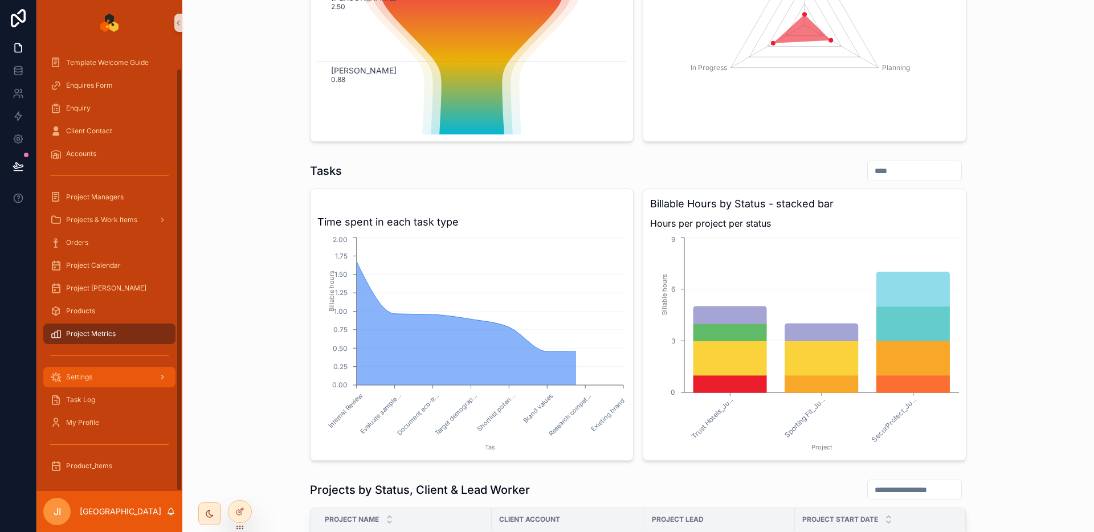
click at [104, 373] on div "Settings" at bounding box center [109, 377] width 119 height 18
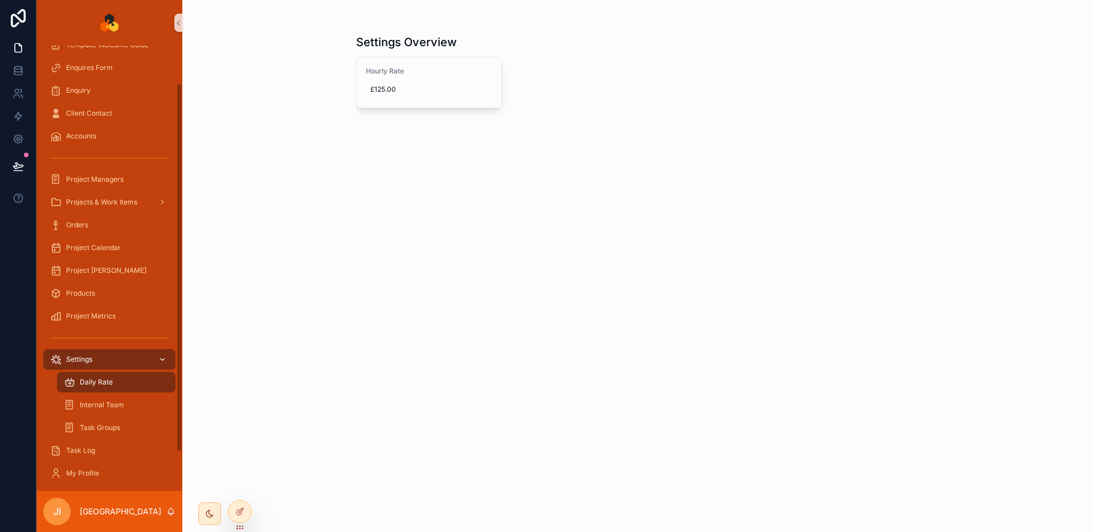
scroll to position [46, 0]
click at [118, 395] on div "Internal Team" at bounding box center [116, 401] width 105 height 18
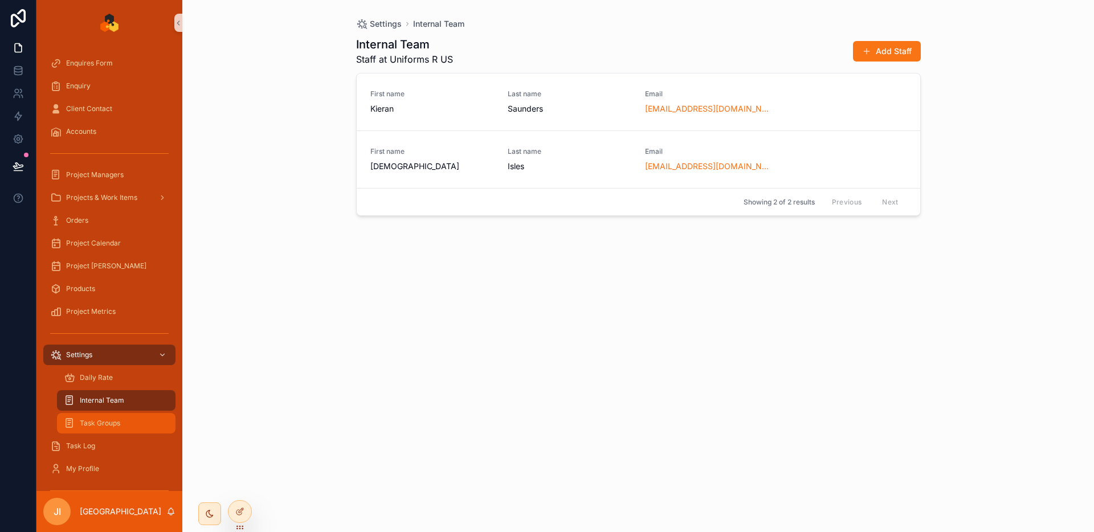
click at [115, 420] on span "Task Groups" at bounding box center [100, 423] width 40 height 9
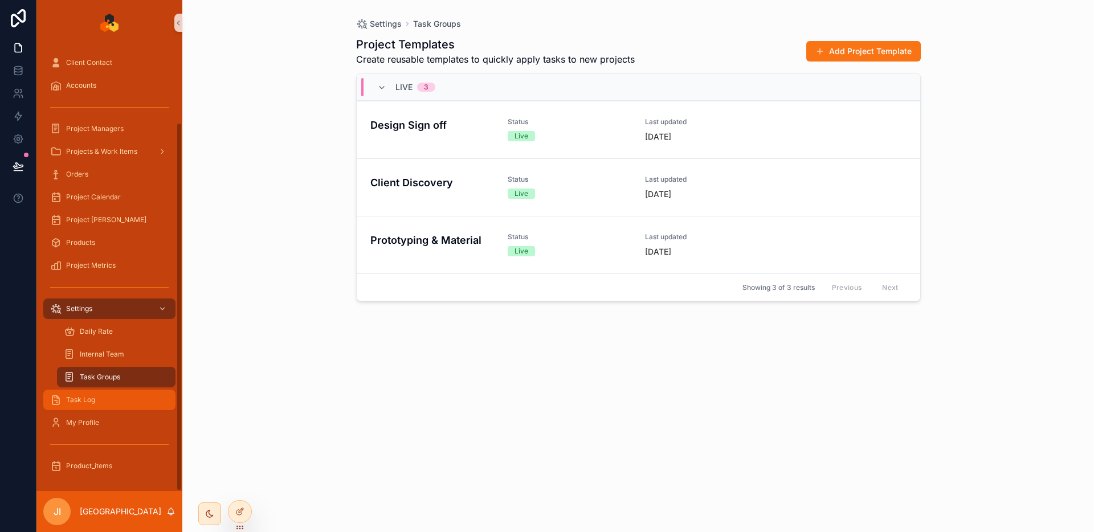
click at [83, 402] on span "Task Log" at bounding box center [80, 400] width 29 height 9
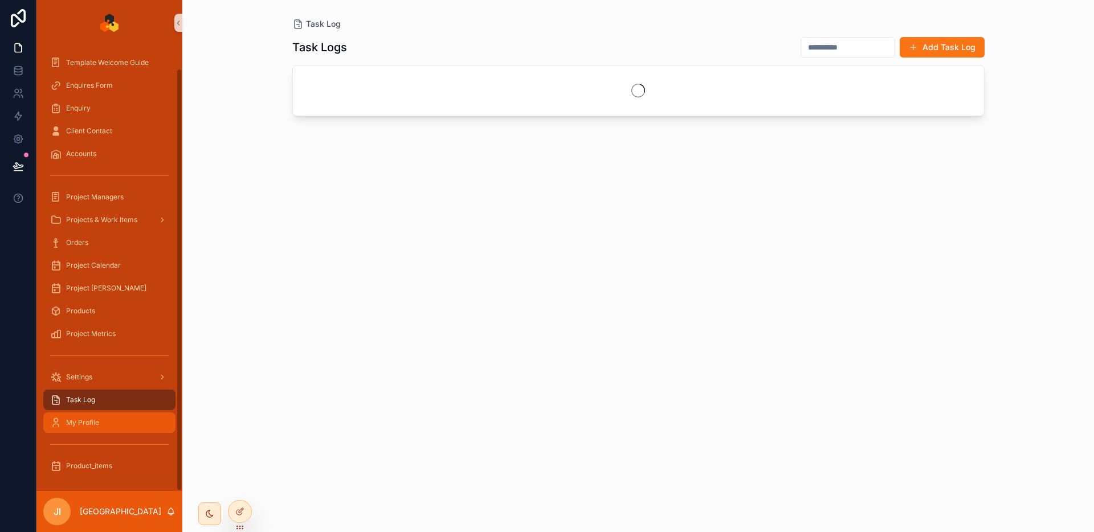
scroll to position [24, 0]
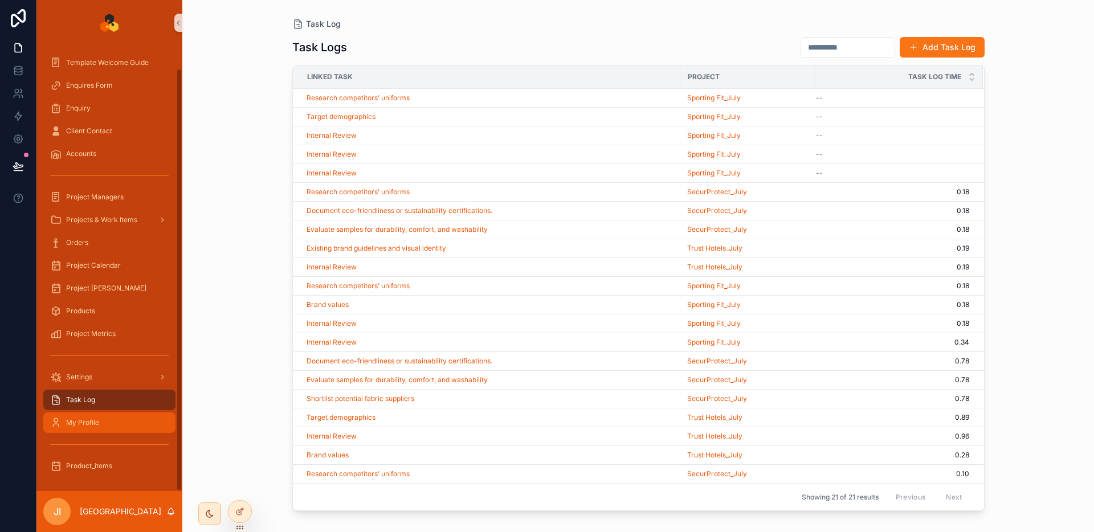
click at [106, 420] on div "My Profile" at bounding box center [109, 423] width 119 height 18
